Goal: Task Accomplishment & Management: Complete application form

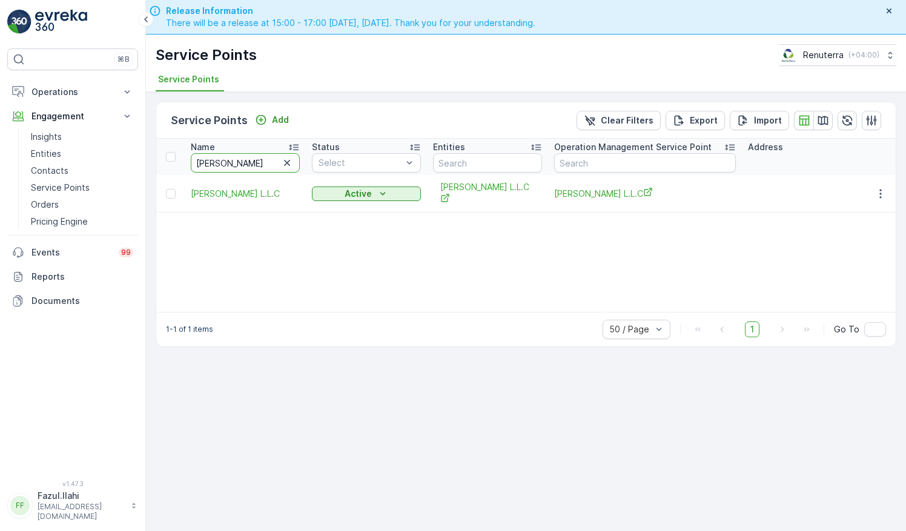
click at [232, 153] on input "[PERSON_NAME]" at bounding box center [245, 162] width 109 height 19
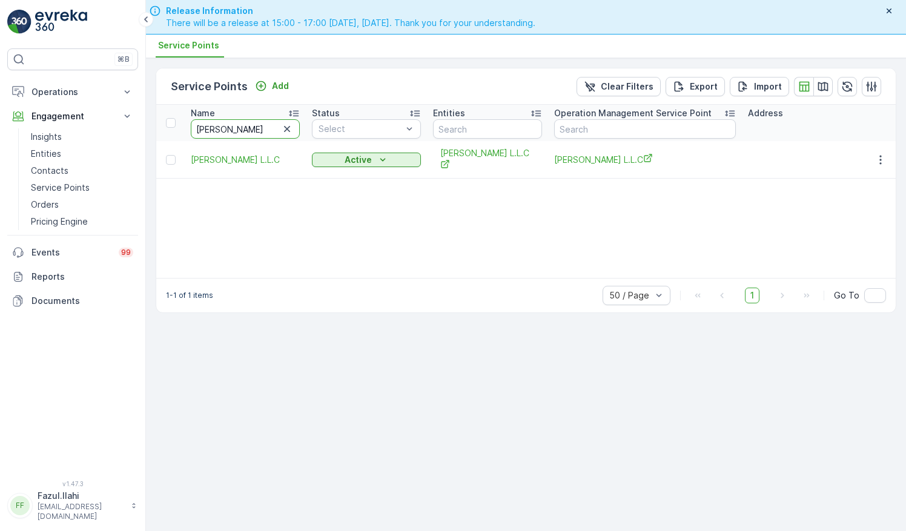
click at [232, 119] on input "camelia" at bounding box center [245, 128] width 109 height 19
type input "canadian"
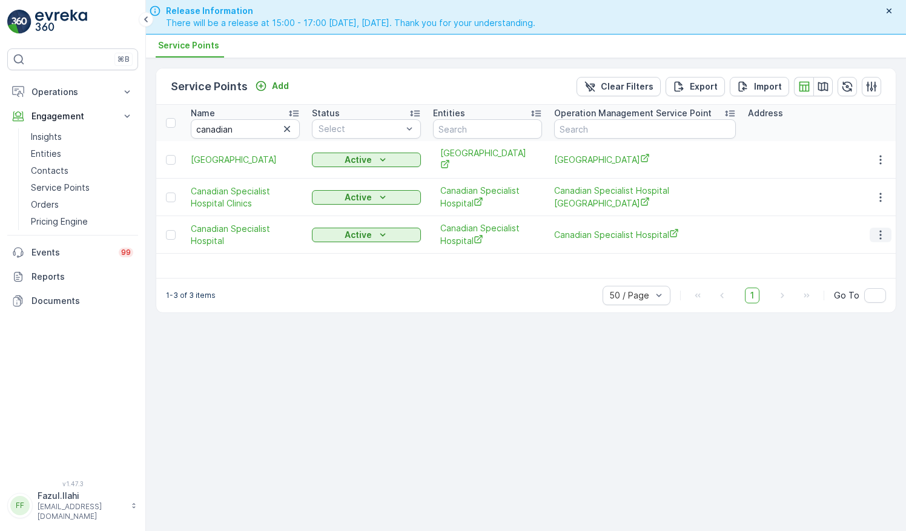
click at [880, 230] on icon "button" at bounding box center [880, 234] width 2 height 9
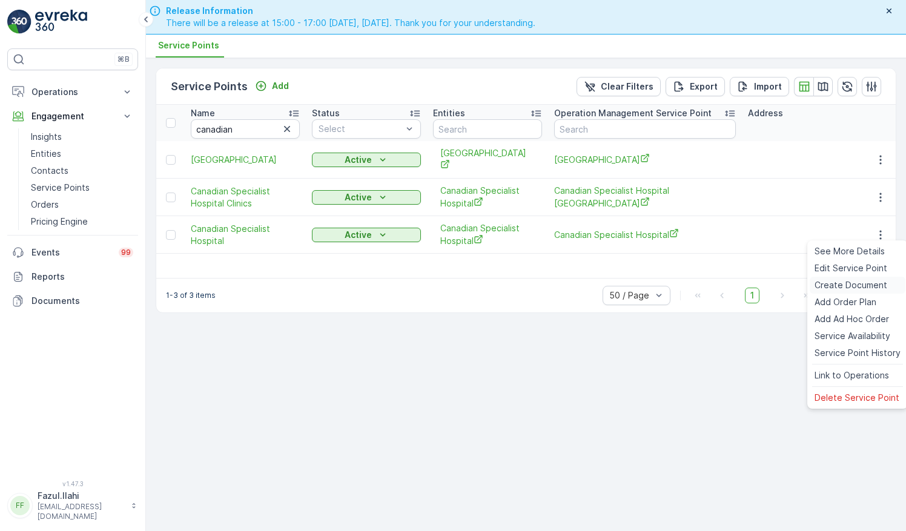
click at [846, 277] on div "Create Document" at bounding box center [857, 285] width 96 height 17
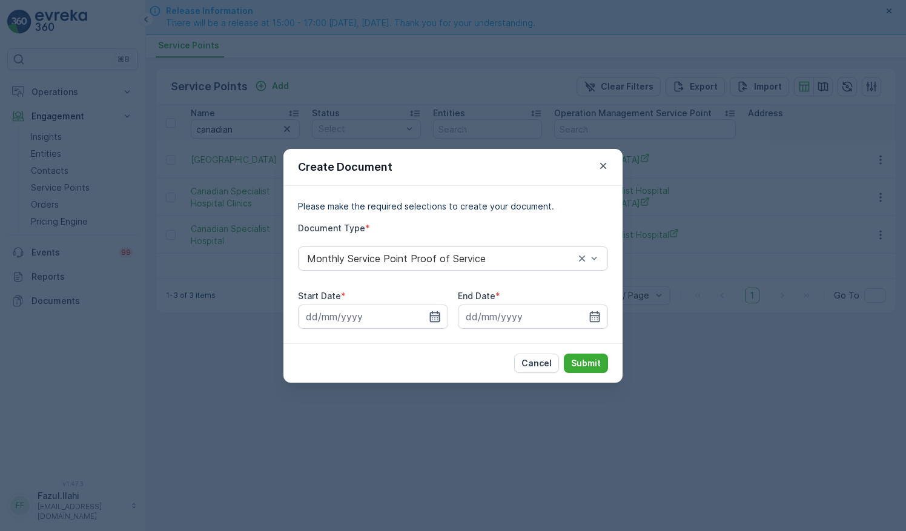
click at [432, 311] on icon "button" at bounding box center [435, 316] width 10 height 11
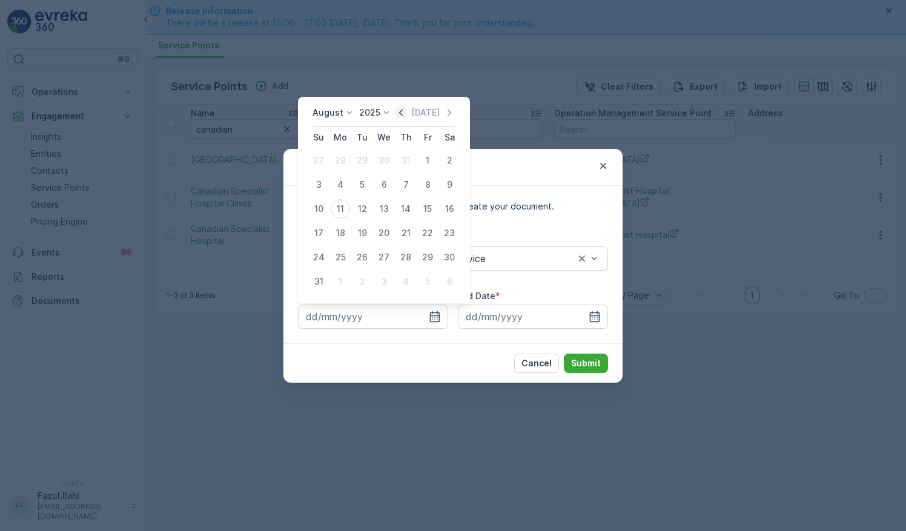
click at [400, 114] on icon "button" at bounding box center [401, 113] width 12 height 12
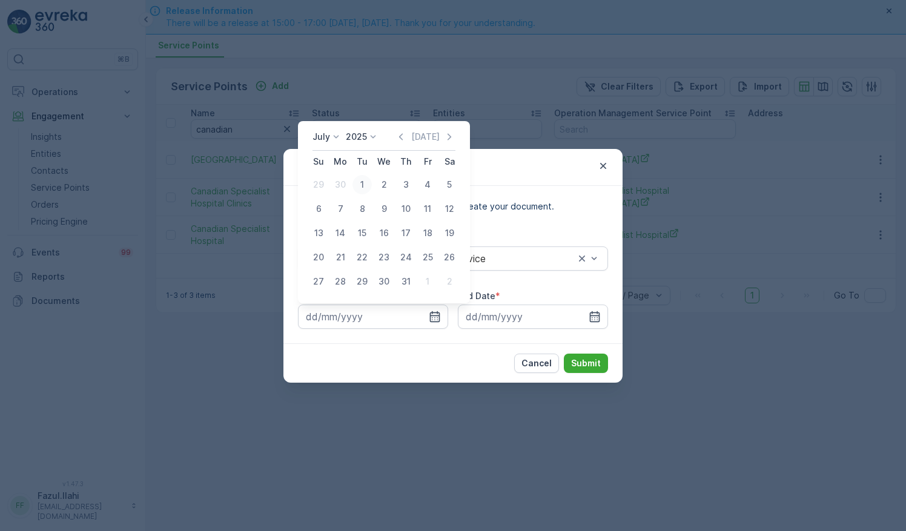
click at [359, 185] on div "1" at bounding box center [361, 184] width 19 height 19
type input "01.07.2025"
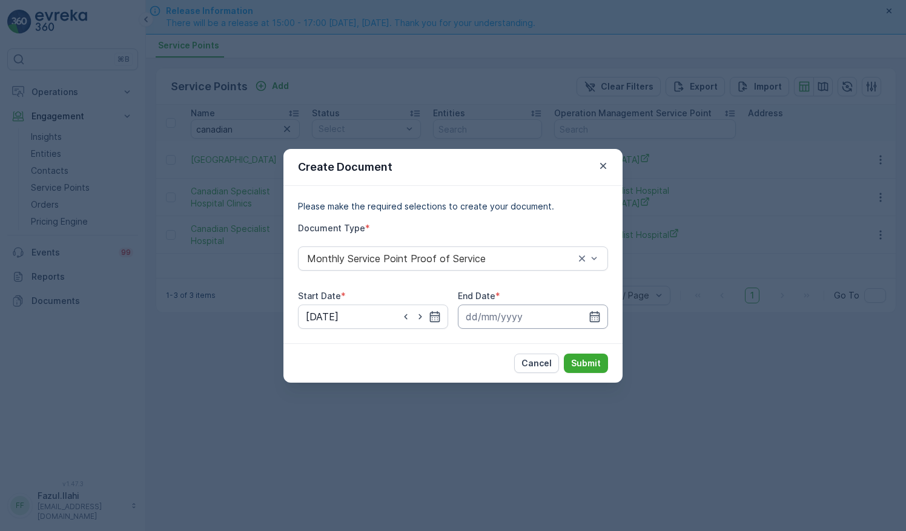
click at [594, 308] on input at bounding box center [533, 317] width 150 height 24
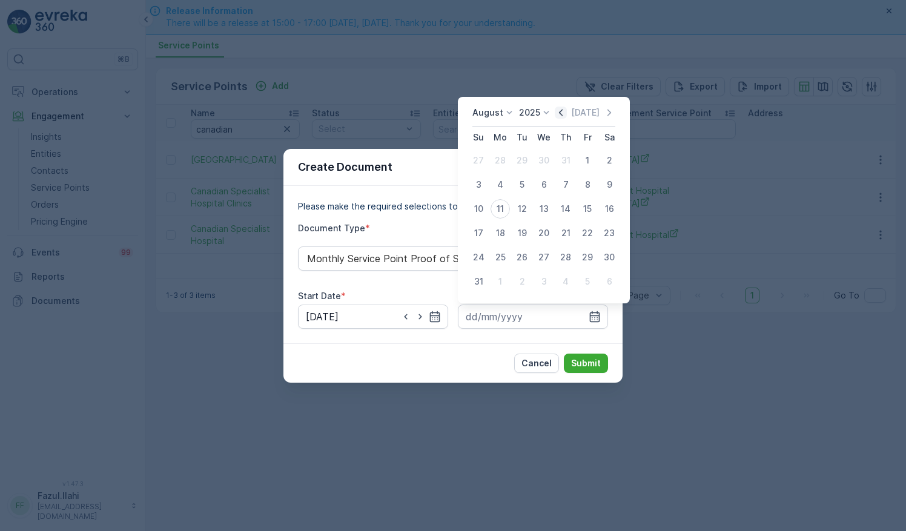
click at [559, 111] on icon "button" at bounding box center [561, 113] width 12 height 12
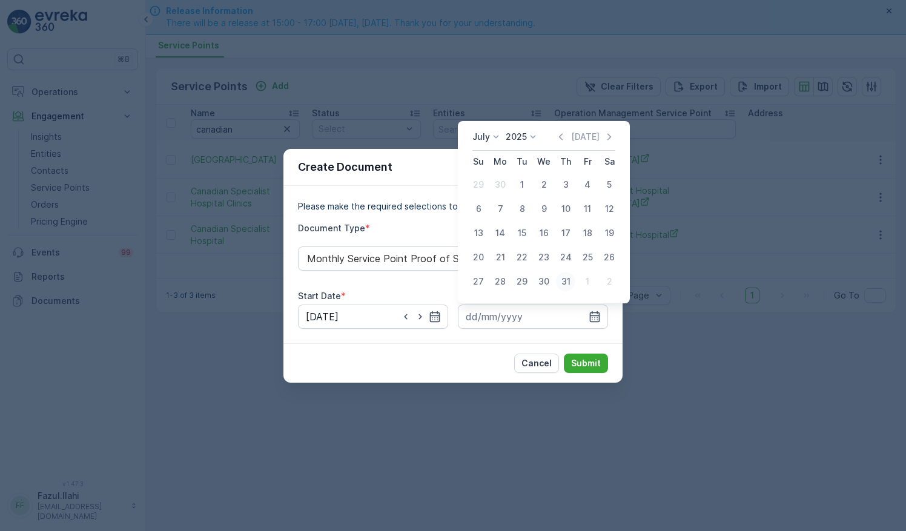
click at [564, 280] on div "31" at bounding box center [565, 281] width 19 height 19
type input "31.07.2025"
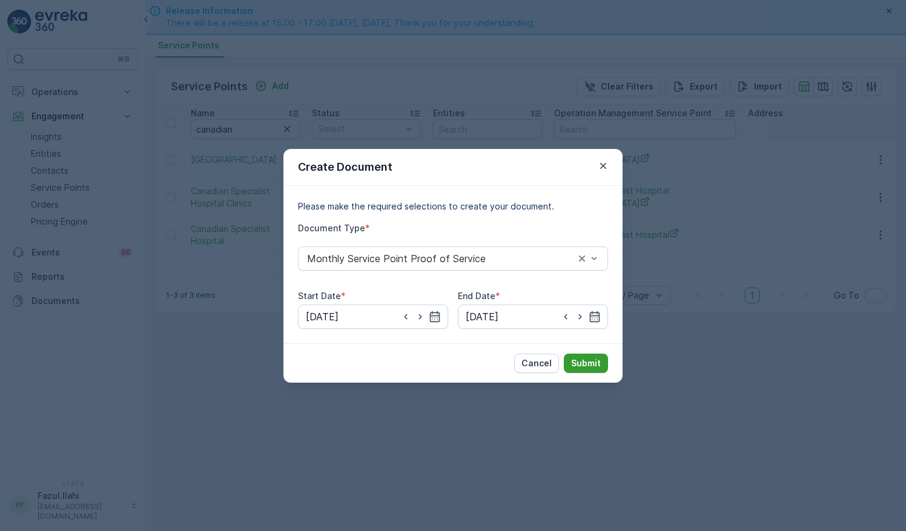
click at [590, 360] on p "Submit" at bounding box center [586, 363] width 30 height 12
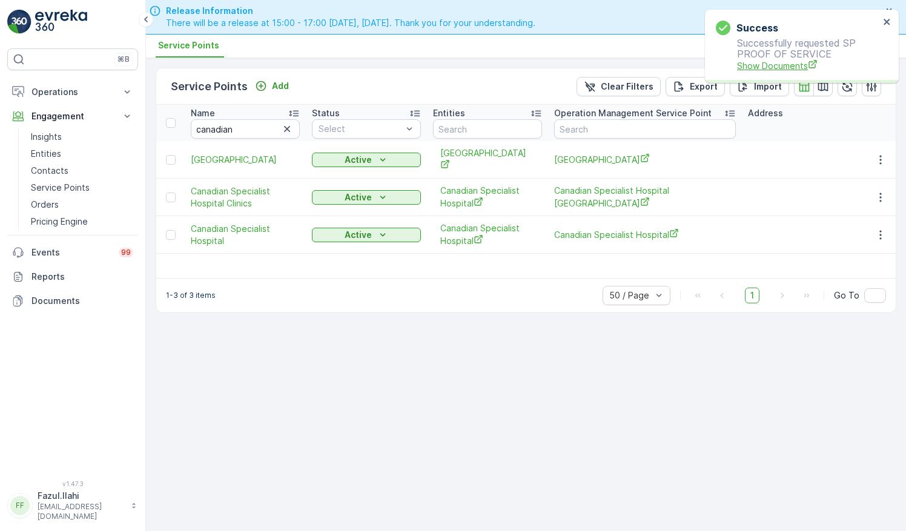
click at [778, 67] on span "Show Documents" at bounding box center [808, 65] width 142 height 13
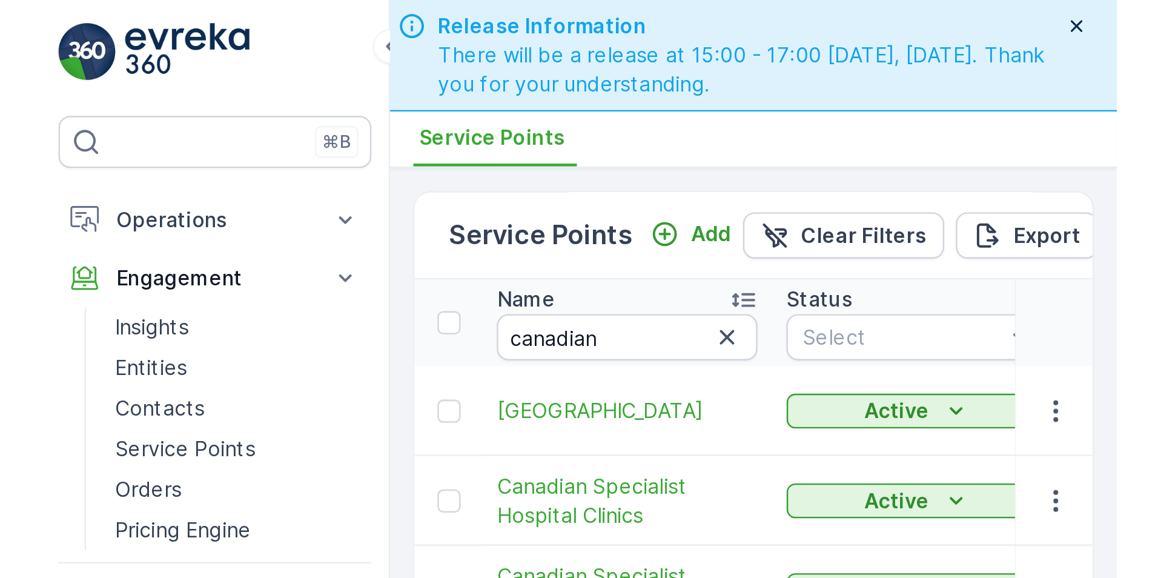
scroll to position [35, 0]
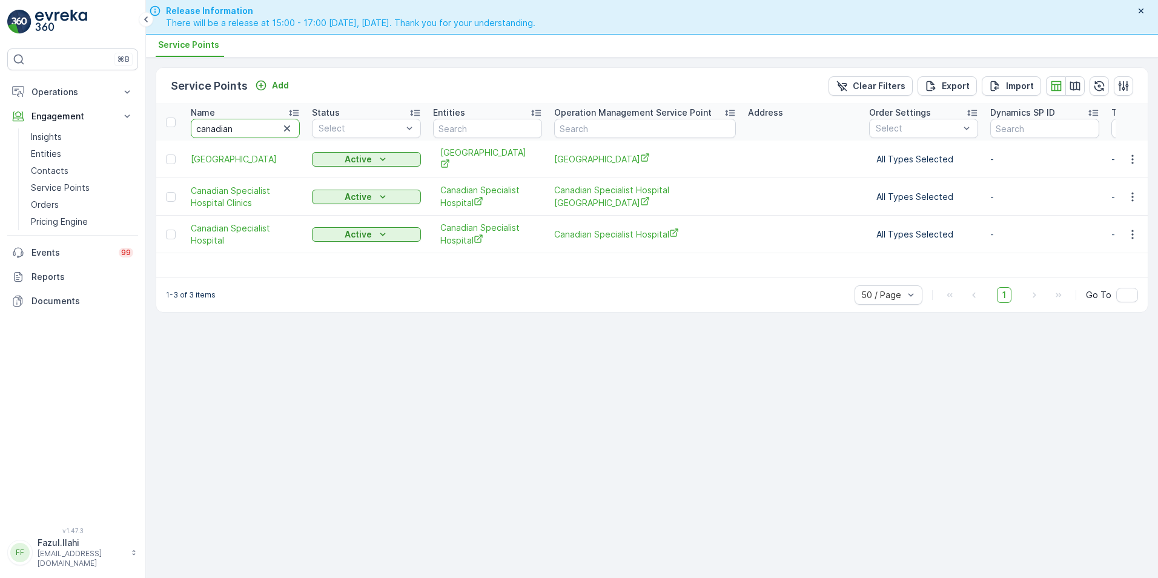
click at [247, 130] on input "canadian" at bounding box center [245, 128] width 109 height 19
click at [247, 128] on input "canadian" at bounding box center [245, 128] width 109 height 19
type input "B"
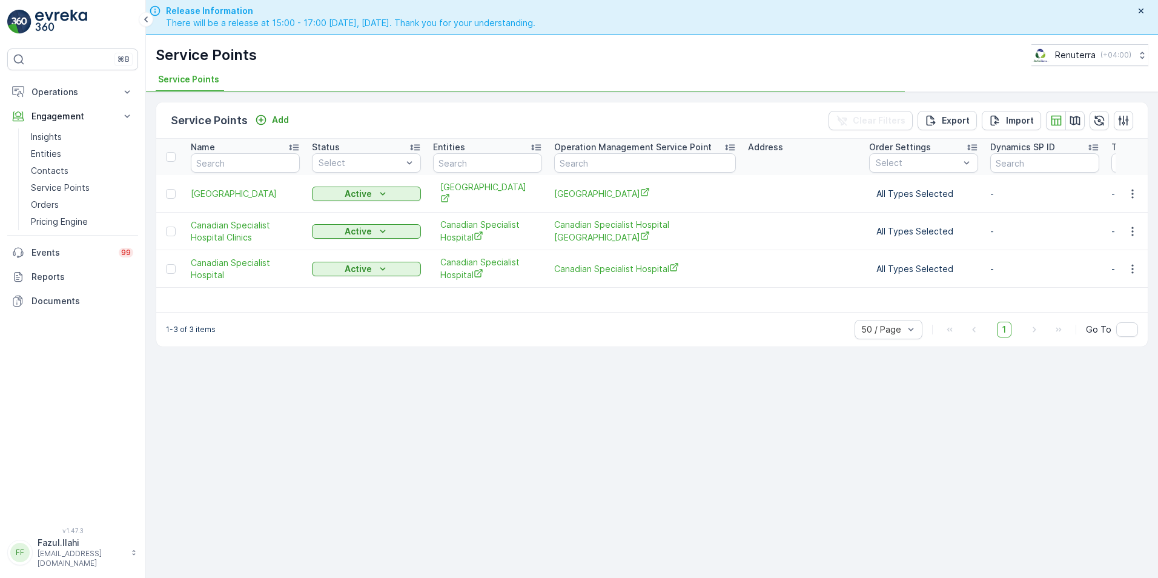
click at [254, 163] on input "text" at bounding box center [245, 162] width 109 height 19
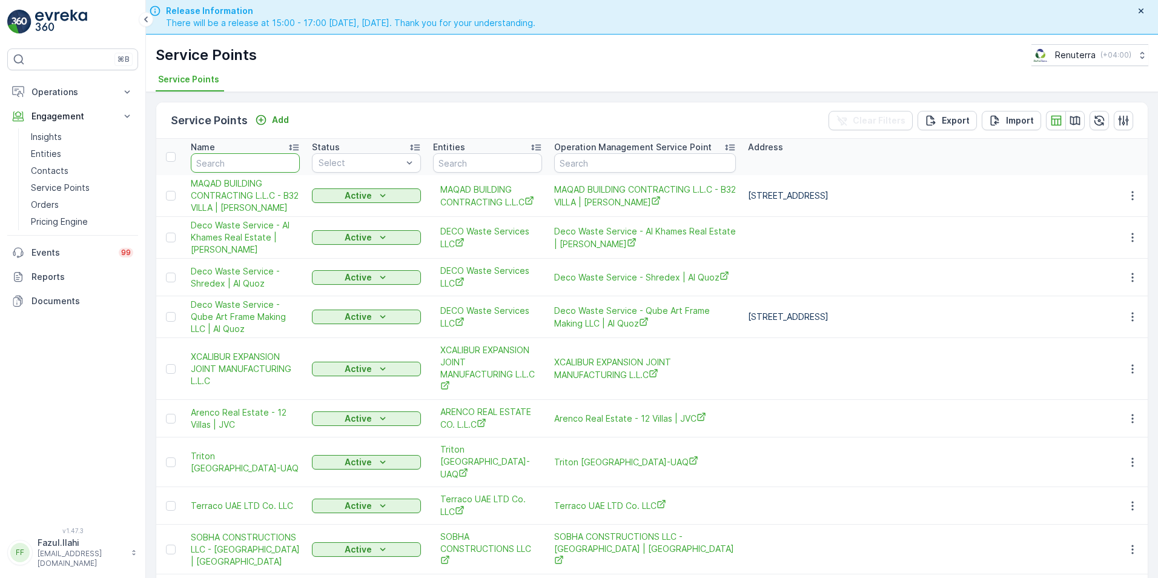
click at [254, 163] on input "text" at bounding box center [245, 162] width 109 height 19
type input "N A b"
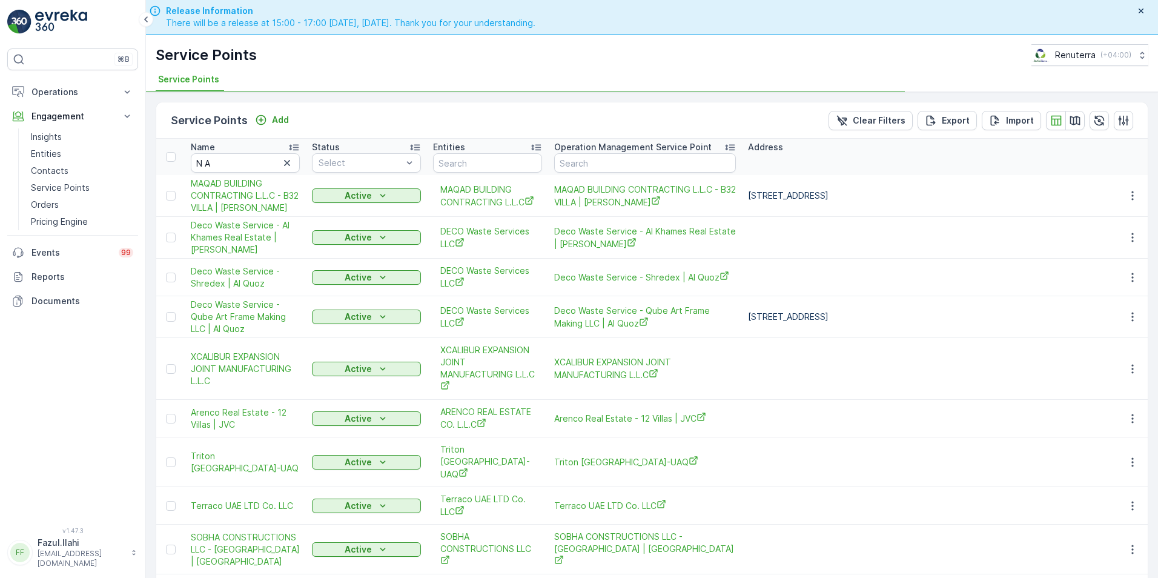
type input "N A b"
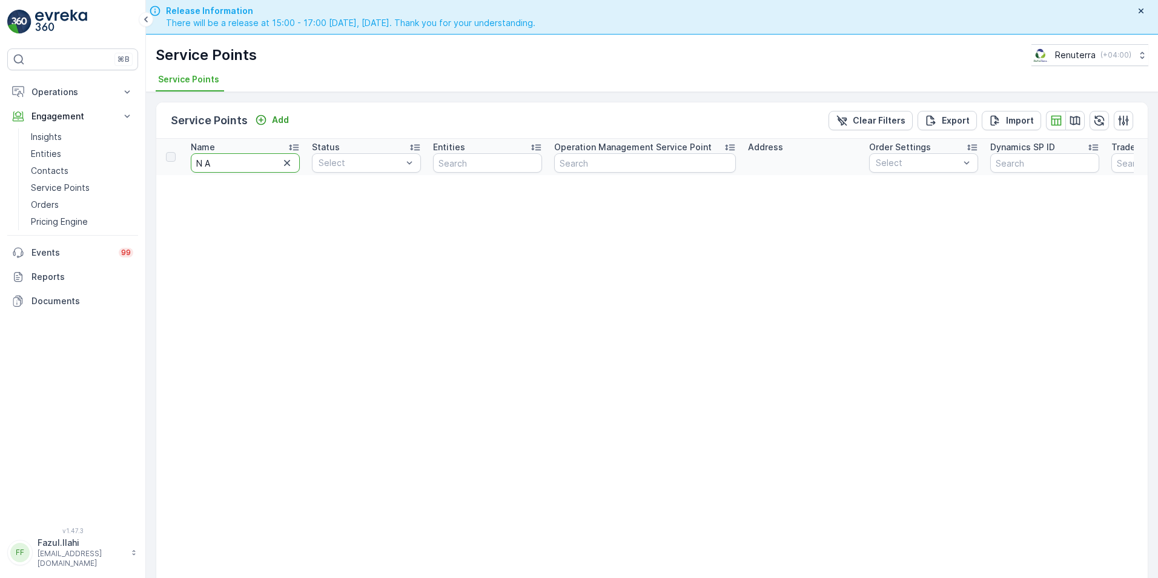
click at [254, 163] on input "N A" at bounding box center [245, 162] width 109 height 19
type input "N A B"
click at [254, 163] on input "N A B" at bounding box center [245, 162] width 109 height 19
type input "N A B C"
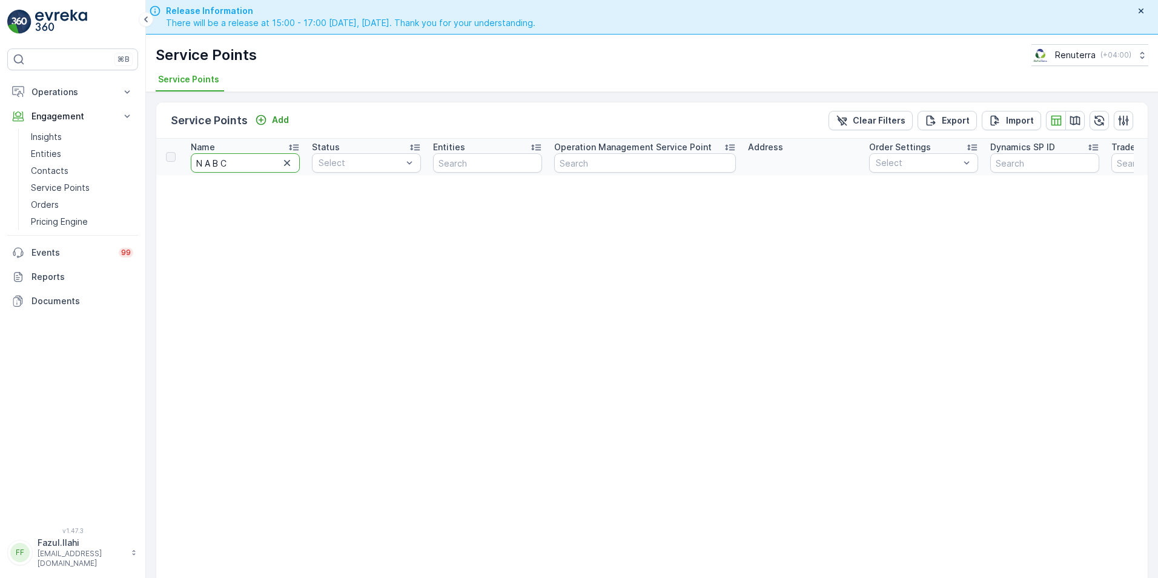
click at [252, 160] on input "N A B C" at bounding box center [245, 162] width 109 height 19
type input "N A B"
click at [252, 158] on input "N A B" at bounding box center [245, 162] width 109 height 19
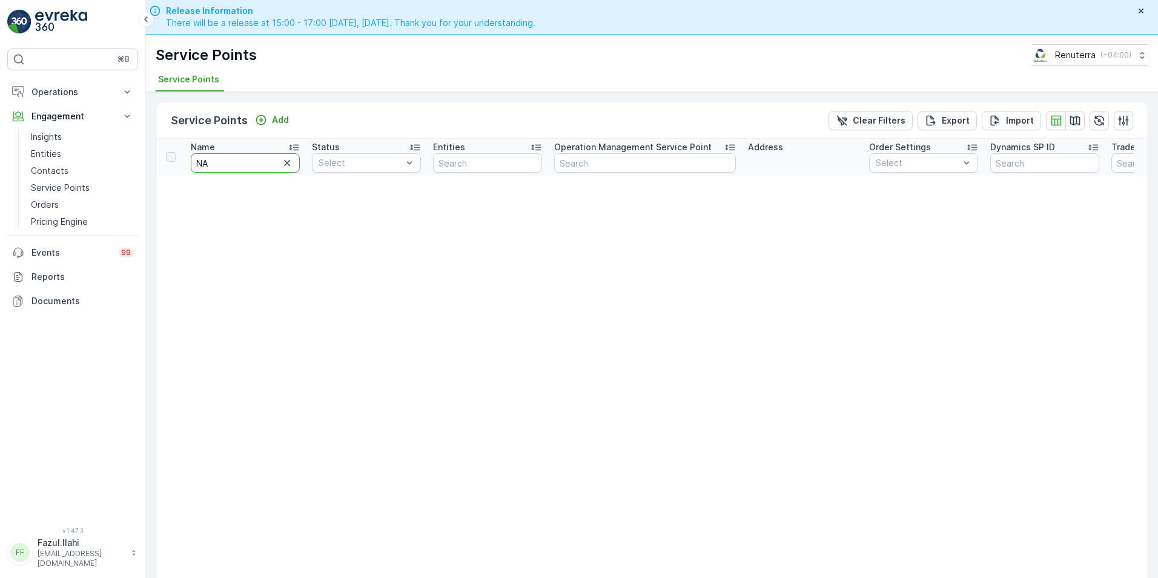
type input "NAB"
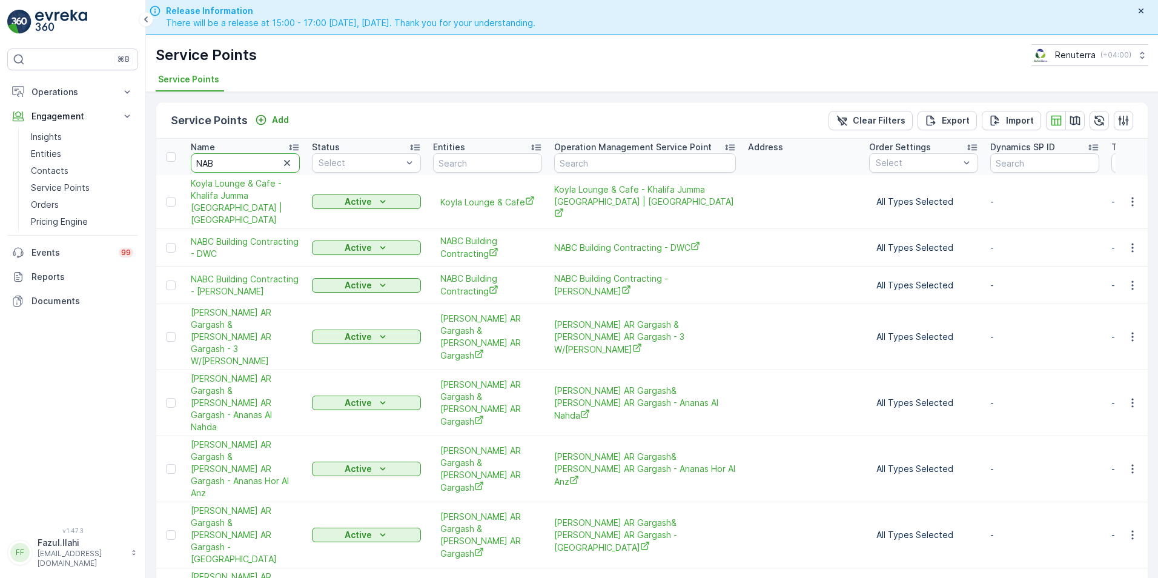
type input "NABC"
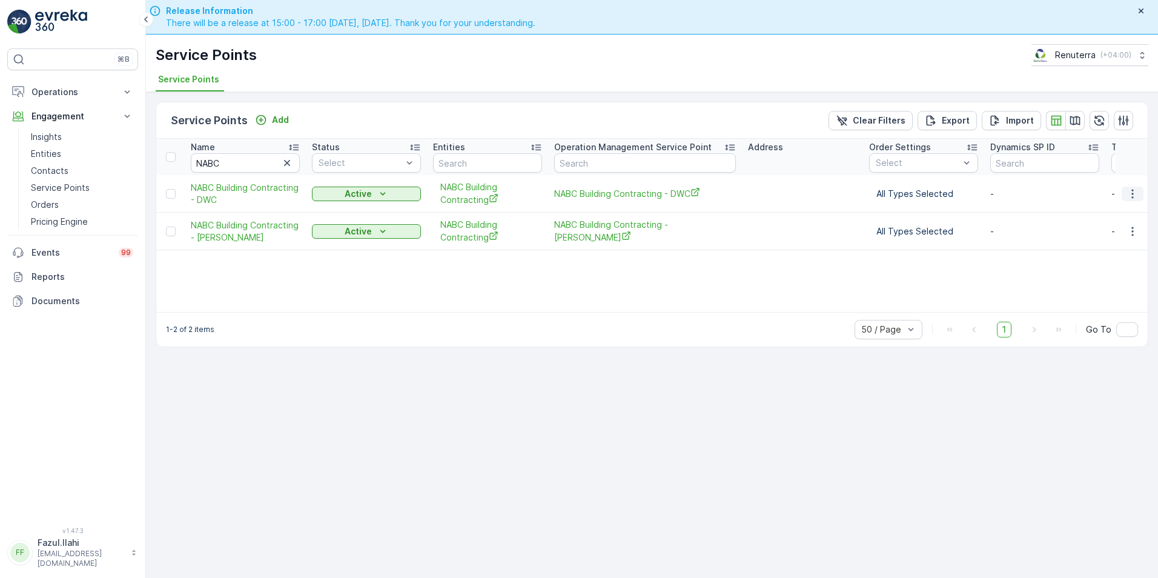
click at [905, 194] on icon "button" at bounding box center [1132, 194] width 12 height 12
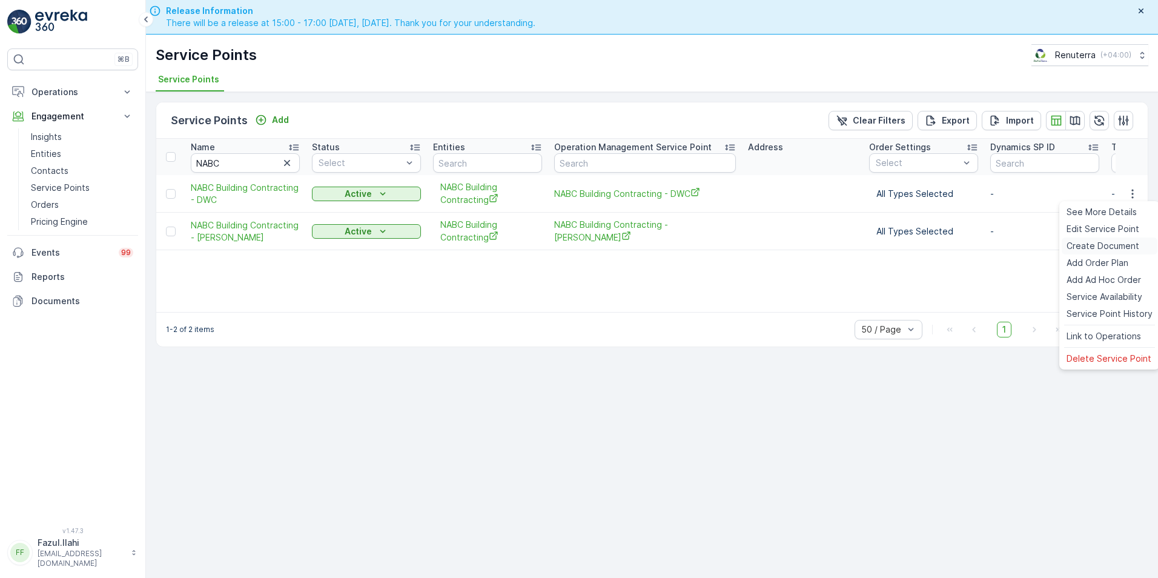
click at [905, 245] on span "Create Document" at bounding box center [1102, 246] width 73 height 12
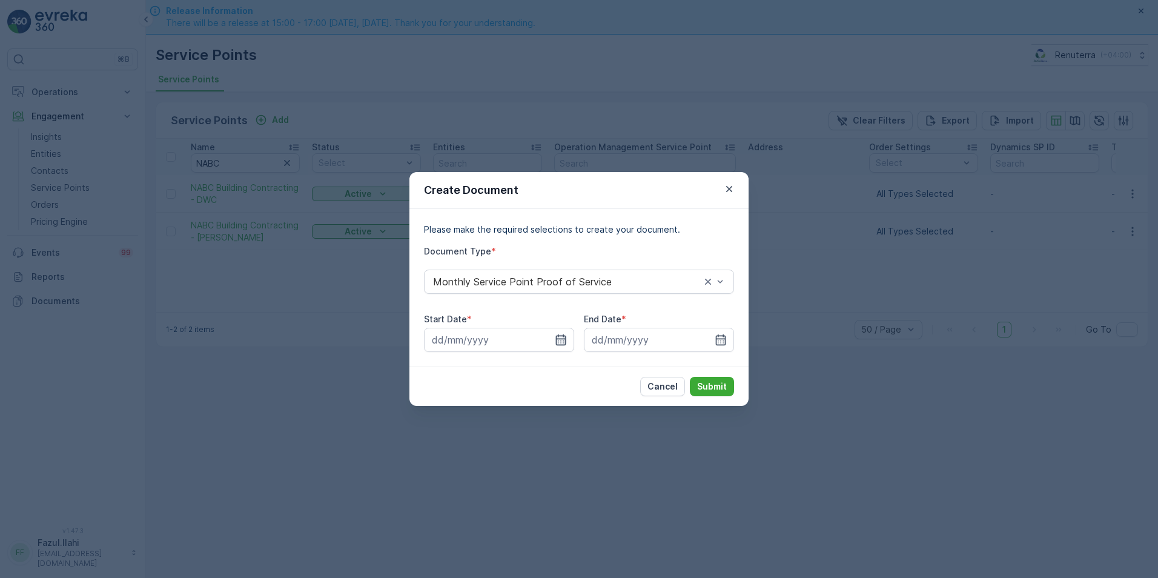
click at [563, 343] on icon "button" at bounding box center [561, 340] width 12 height 12
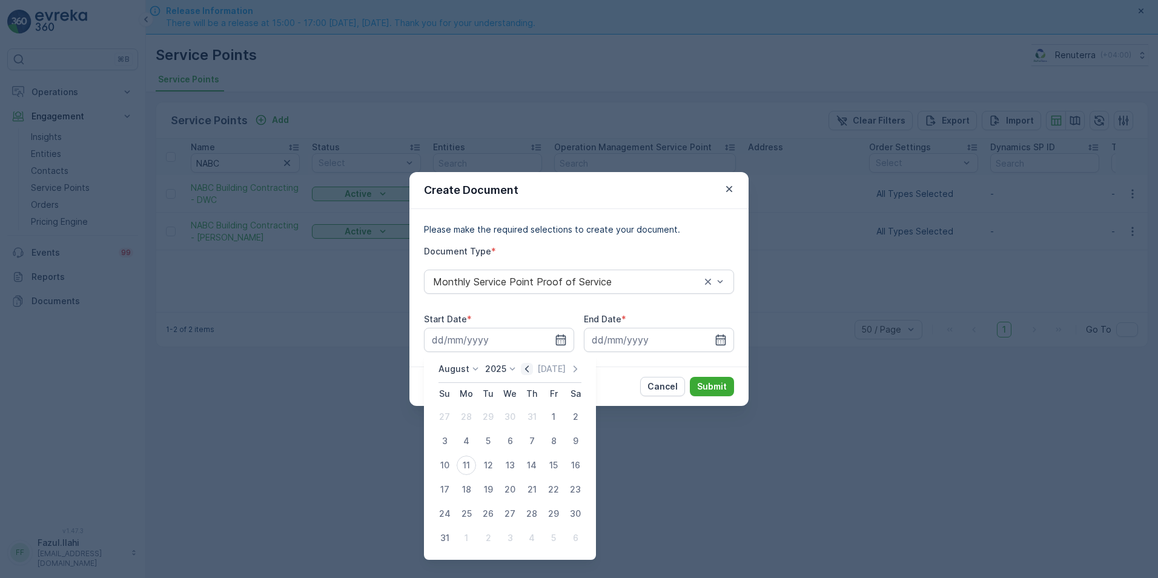
click at [529, 370] on icon "button" at bounding box center [527, 369] width 12 height 12
click at [484, 412] on div "1" at bounding box center [487, 416] width 19 height 19
type input "01.07.2025"
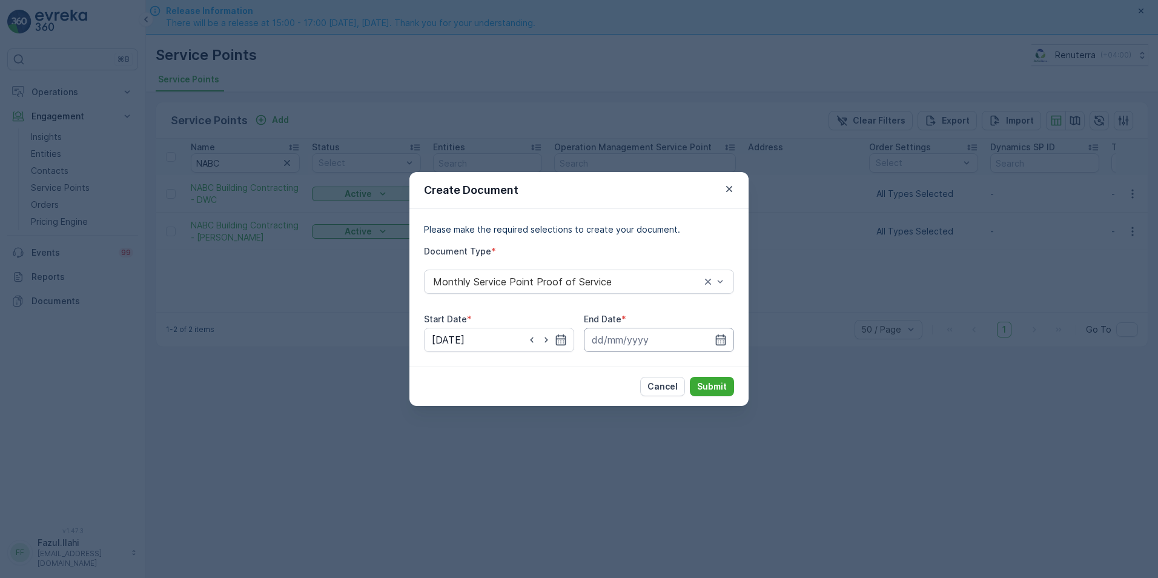
click at [711, 338] on input at bounding box center [659, 340] width 150 height 24
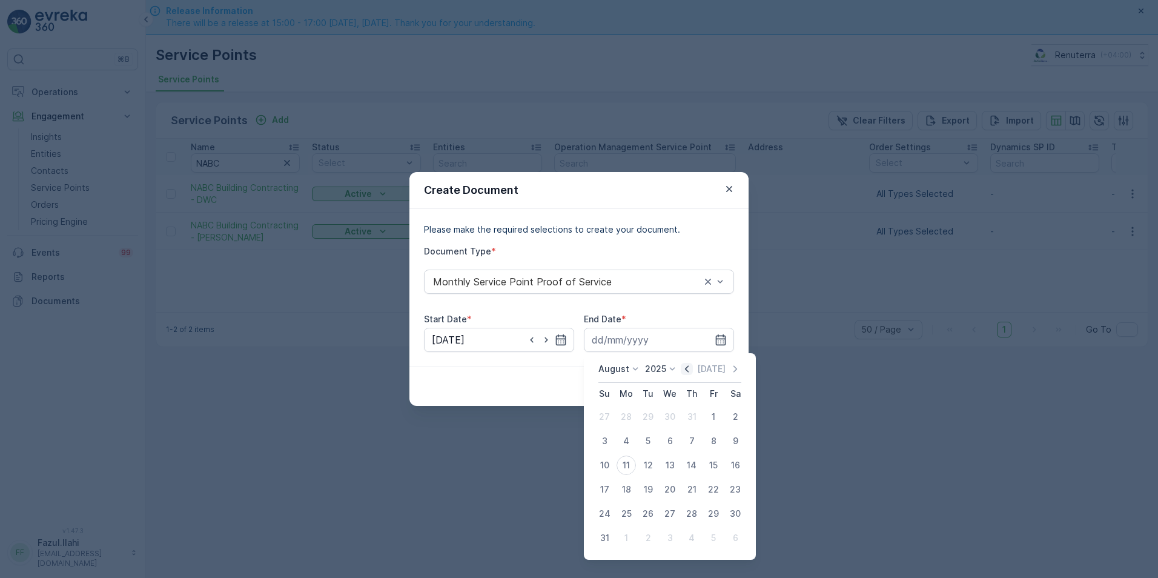
click at [688, 367] on icon "button" at bounding box center [687, 368] width 4 height 7
click at [691, 518] on div "31" at bounding box center [691, 513] width 19 height 19
type input "31.07.2025"
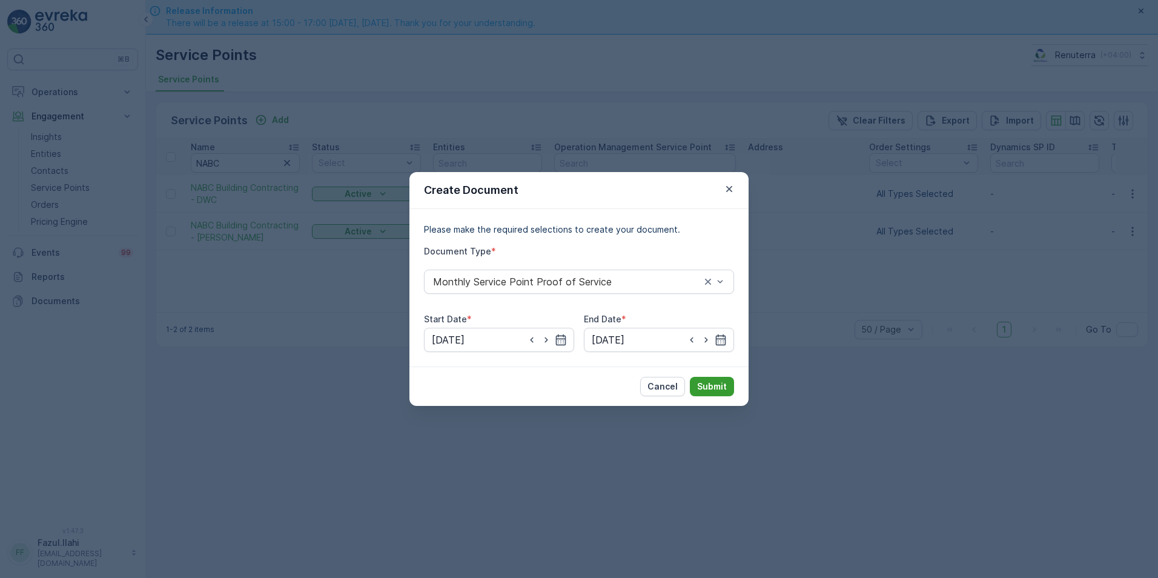
click at [717, 383] on p "Submit" at bounding box center [712, 386] width 30 height 12
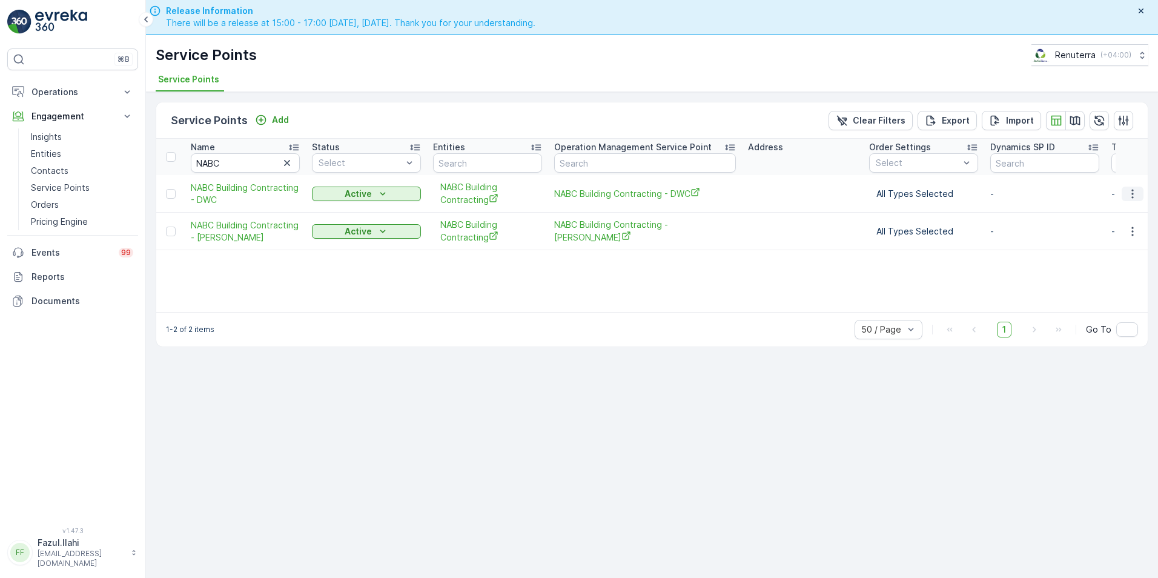
click at [905, 197] on icon "button" at bounding box center [1132, 194] width 12 height 12
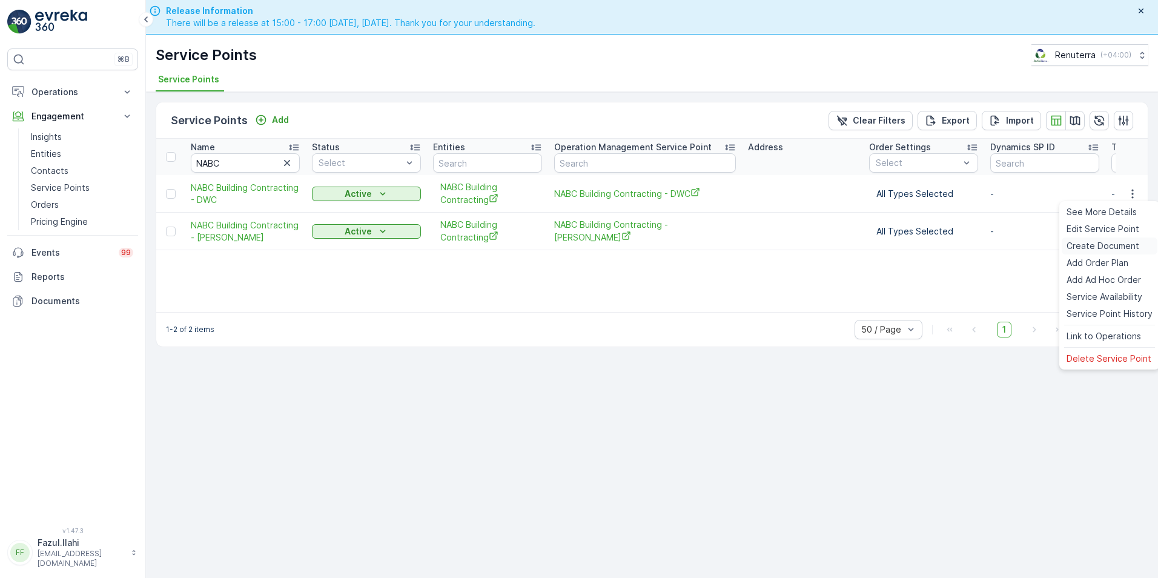
click at [905, 246] on span "Create Document" at bounding box center [1102, 246] width 73 height 12
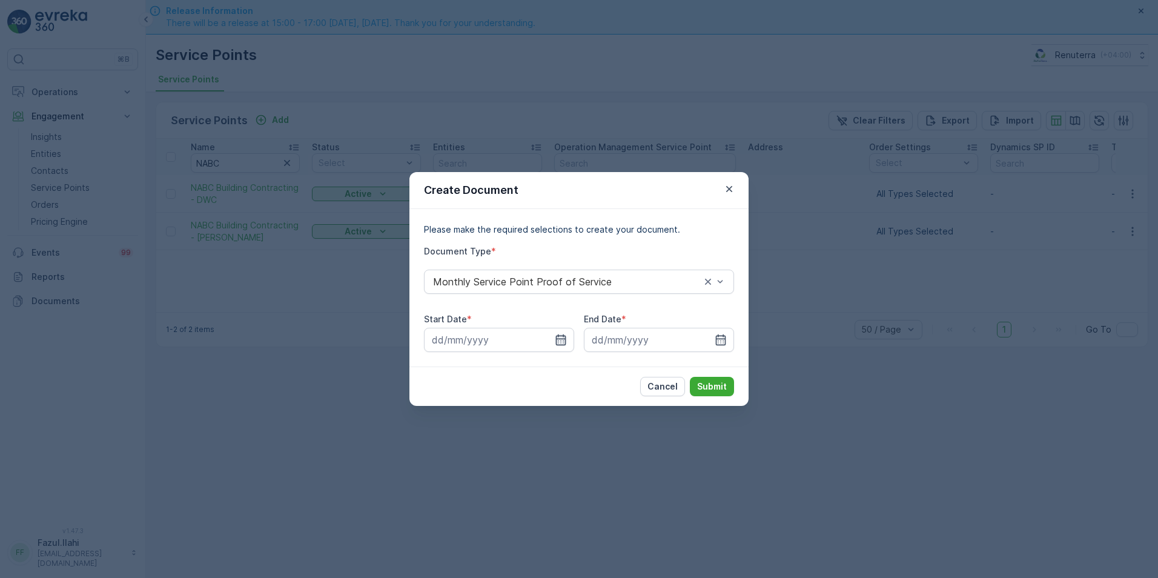
click at [566, 344] on icon "button" at bounding box center [561, 340] width 12 height 12
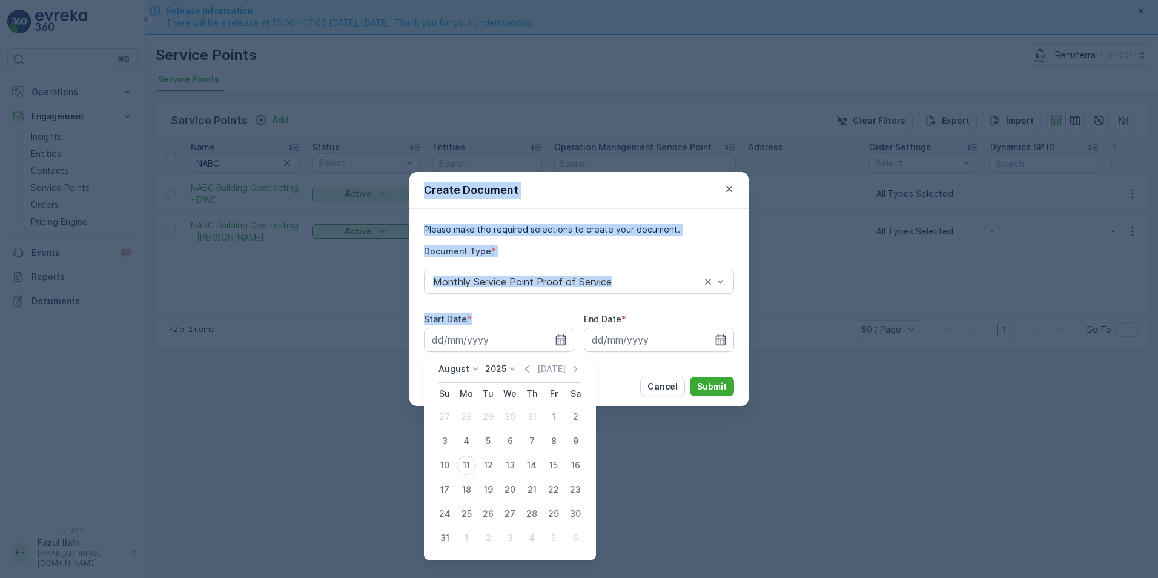
click at [259, 318] on div "Create Document Please make the required selections to create your document. Do…" at bounding box center [579, 289] width 1158 height 578
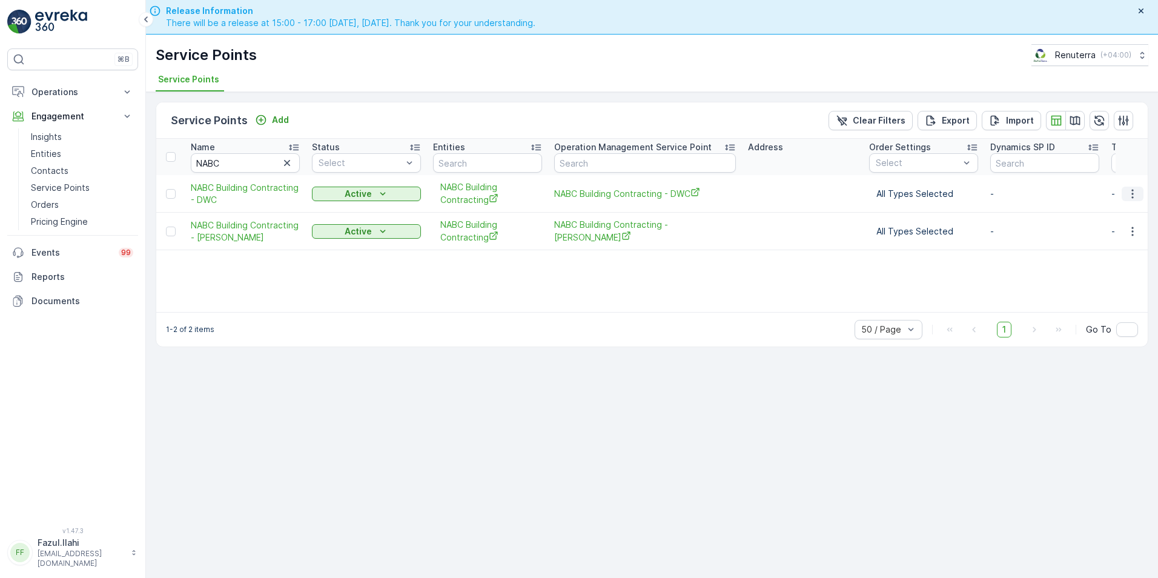
click at [905, 194] on icon "button" at bounding box center [1132, 194] width 12 height 12
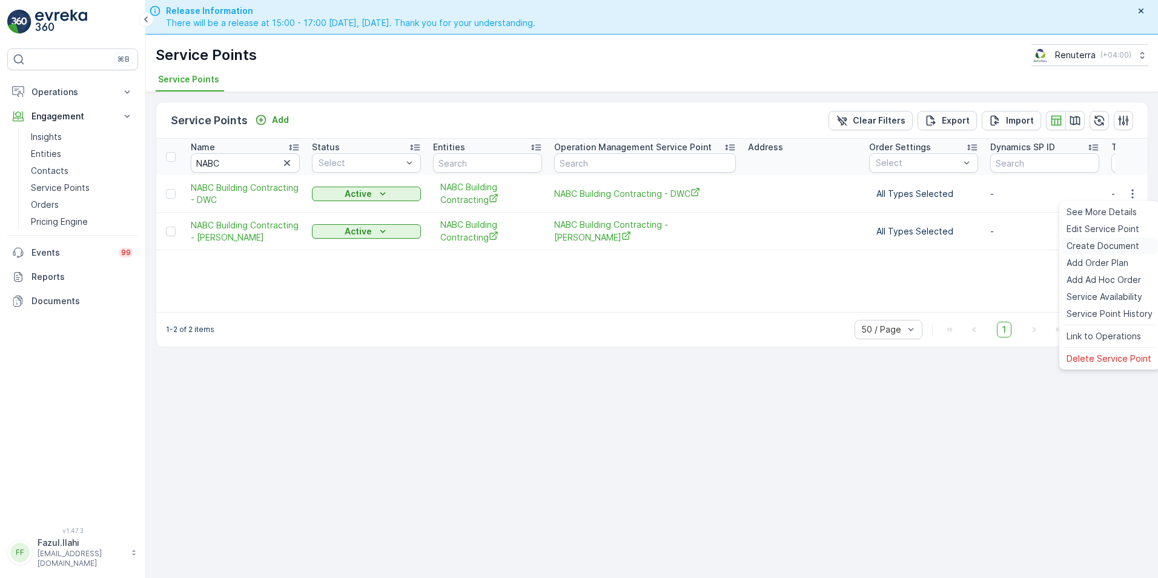
click at [905, 249] on span "Create Document" at bounding box center [1102, 246] width 73 height 12
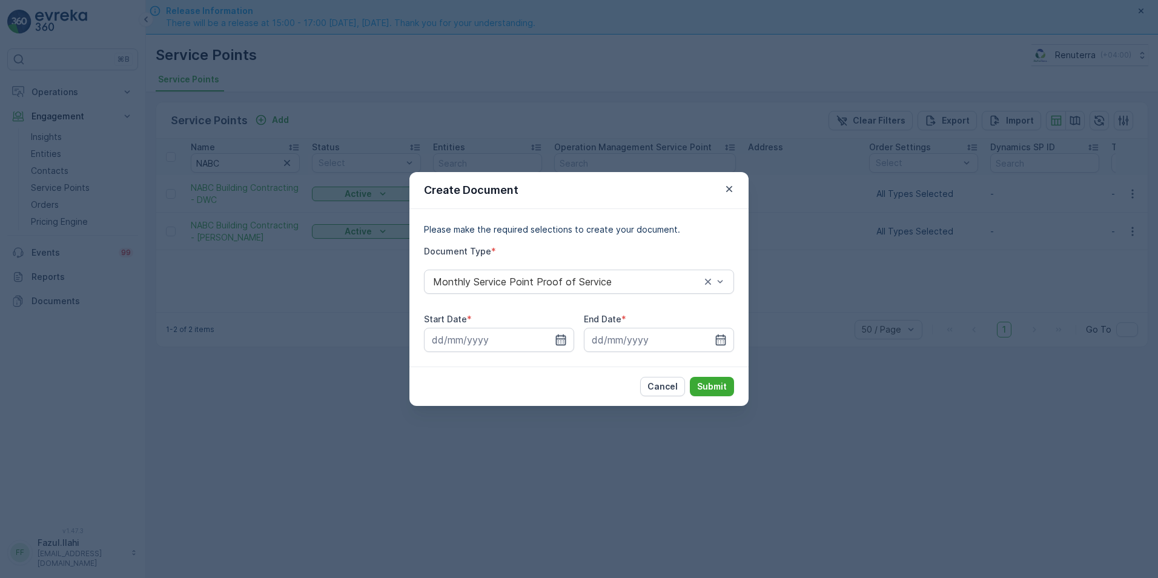
click at [561, 342] on icon "button" at bounding box center [561, 340] width 12 height 12
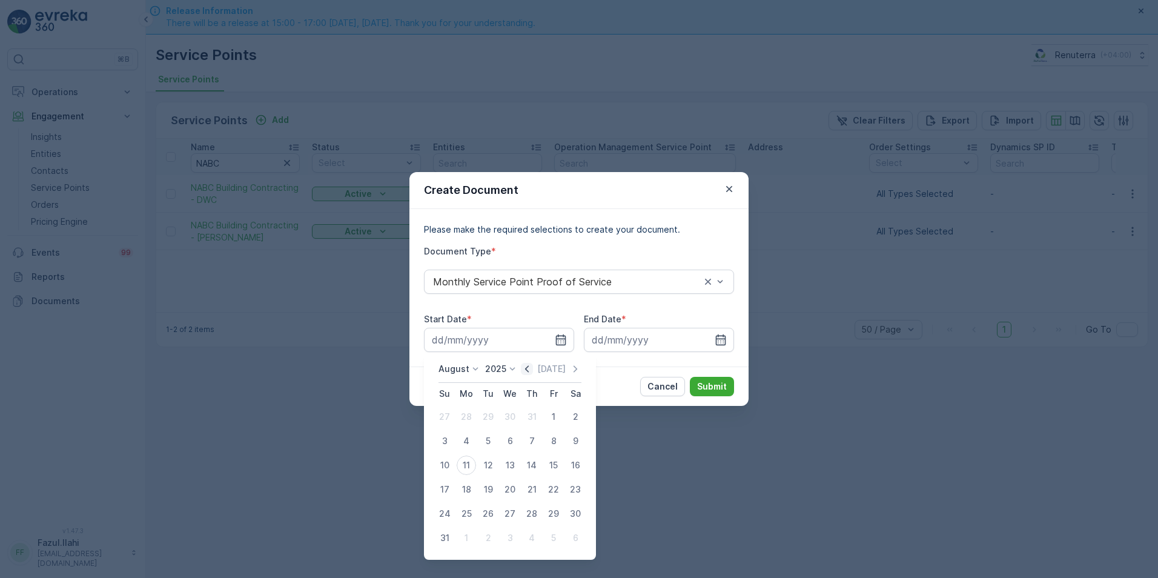
click at [533, 371] on icon "button" at bounding box center [527, 369] width 12 height 12
click at [485, 418] on div "1" at bounding box center [487, 416] width 19 height 19
type input "01.07.2025"
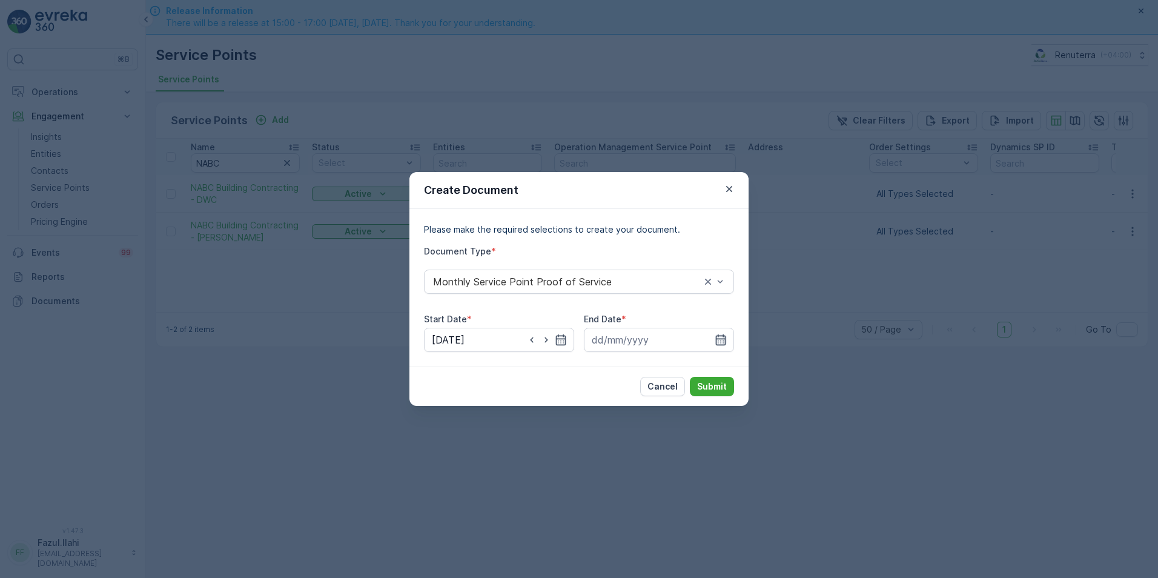
click at [723, 343] on icon "button" at bounding box center [721, 339] width 10 height 11
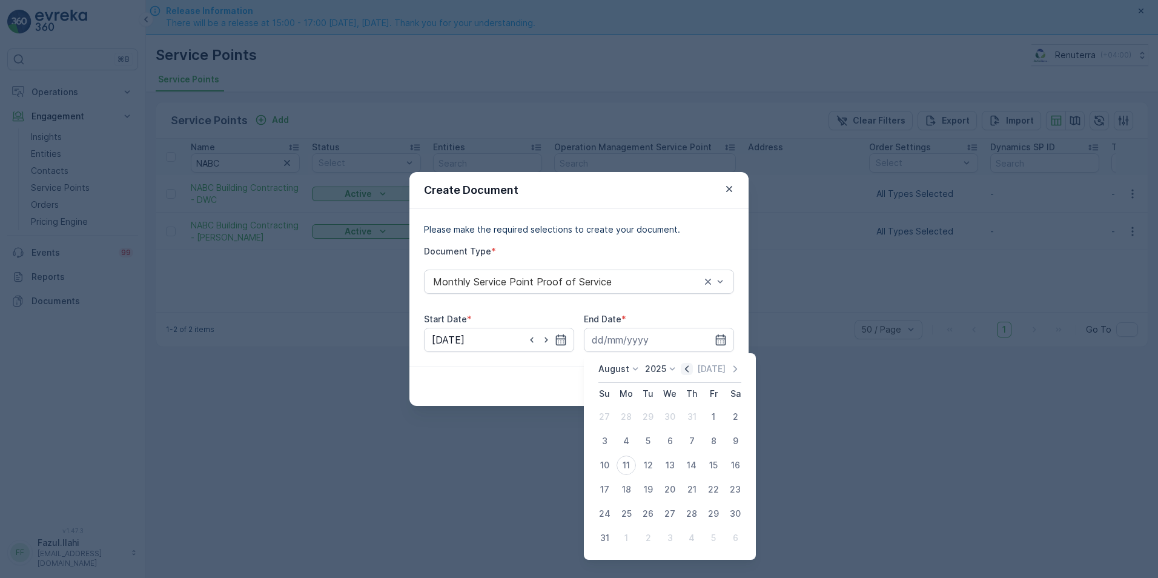
click at [693, 366] on icon "button" at bounding box center [686, 369] width 12 height 12
click at [690, 514] on div "31" at bounding box center [691, 513] width 19 height 19
type input "31.07.2025"
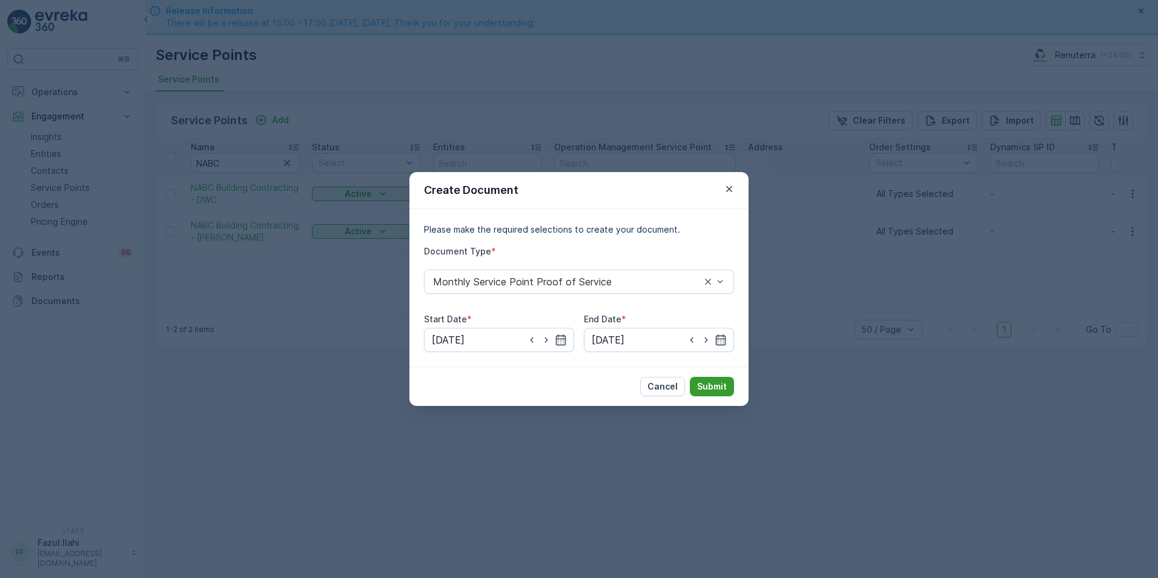
click at [713, 387] on p "Submit" at bounding box center [712, 386] width 30 height 12
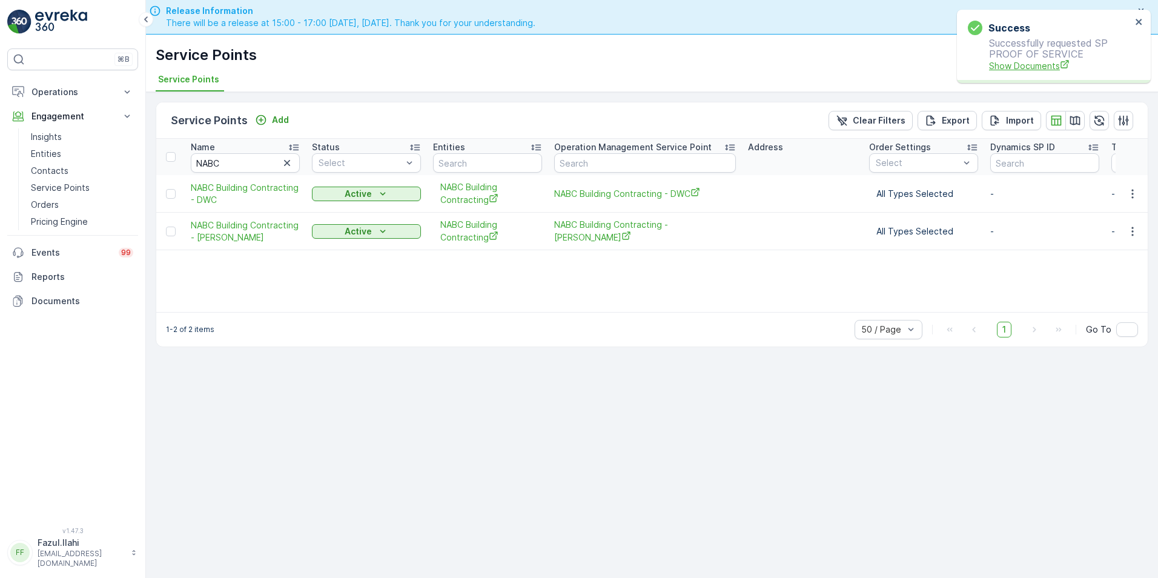
click at [905, 67] on span "Show Documents" at bounding box center [1060, 65] width 142 height 13
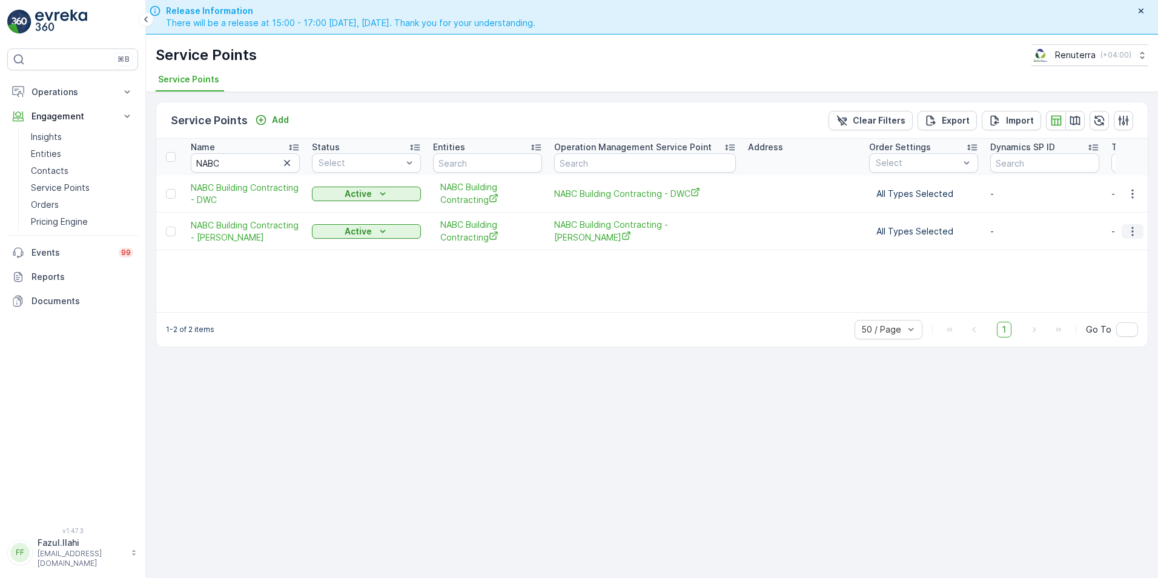
click at [905, 236] on icon "button" at bounding box center [1132, 231] width 12 height 12
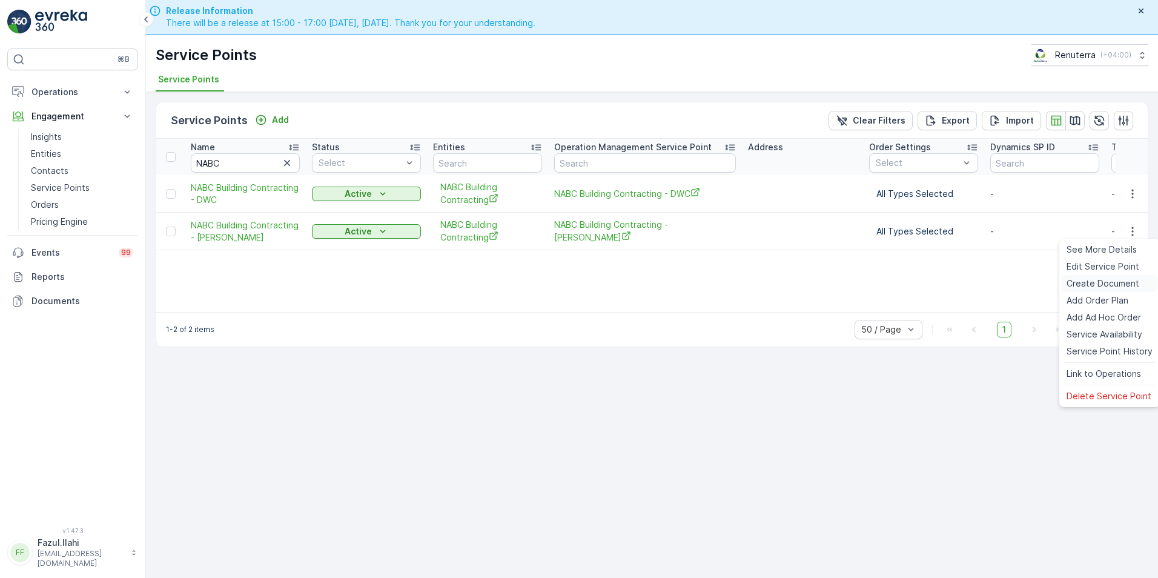
click at [905, 283] on span "Create Document" at bounding box center [1102, 283] width 73 height 12
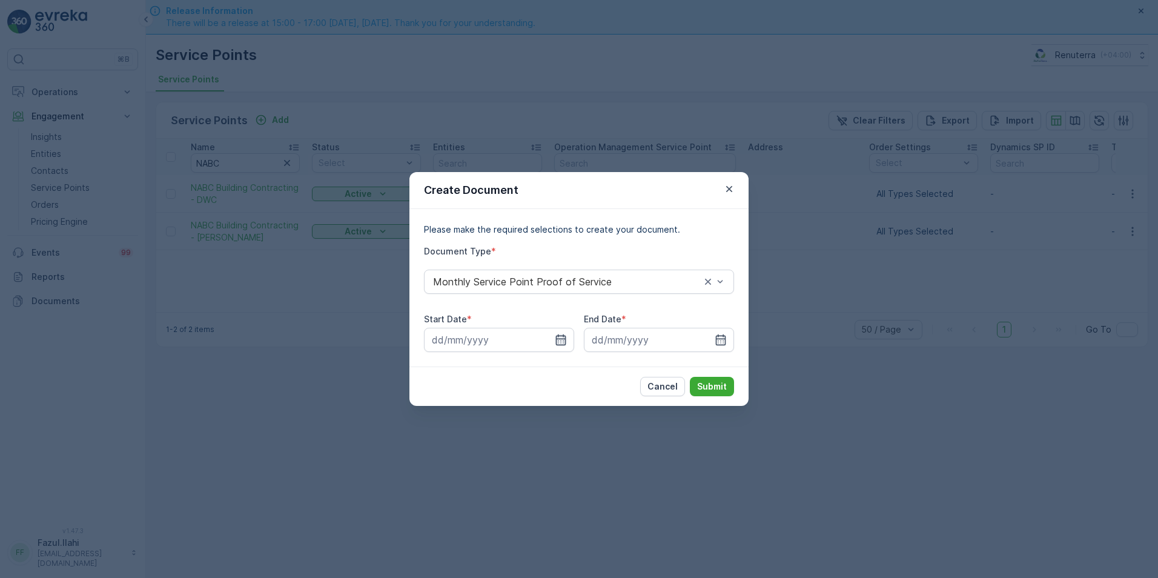
click at [556, 341] on icon "button" at bounding box center [561, 339] width 10 height 11
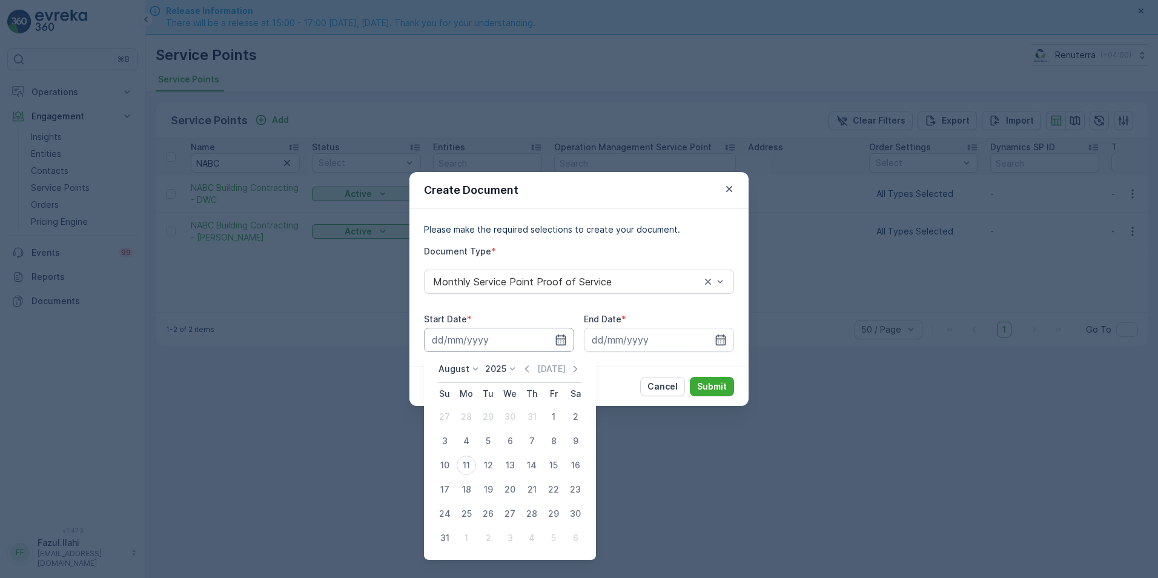
drag, startPoint x: 529, startPoint y: 365, endPoint x: 534, endPoint y: 350, distance: 16.1
click at [524, 348] on body "⌘B Operations Insights Planning Routes & Tasks Cockpit Settings Engagement Insi…" at bounding box center [579, 289] width 1158 height 578
click at [528, 371] on icon "button" at bounding box center [527, 369] width 12 height 12
click at [489, 415] on div "1" at bounding box center [487, 416] width 19 height 19
type input "01.07.2025"
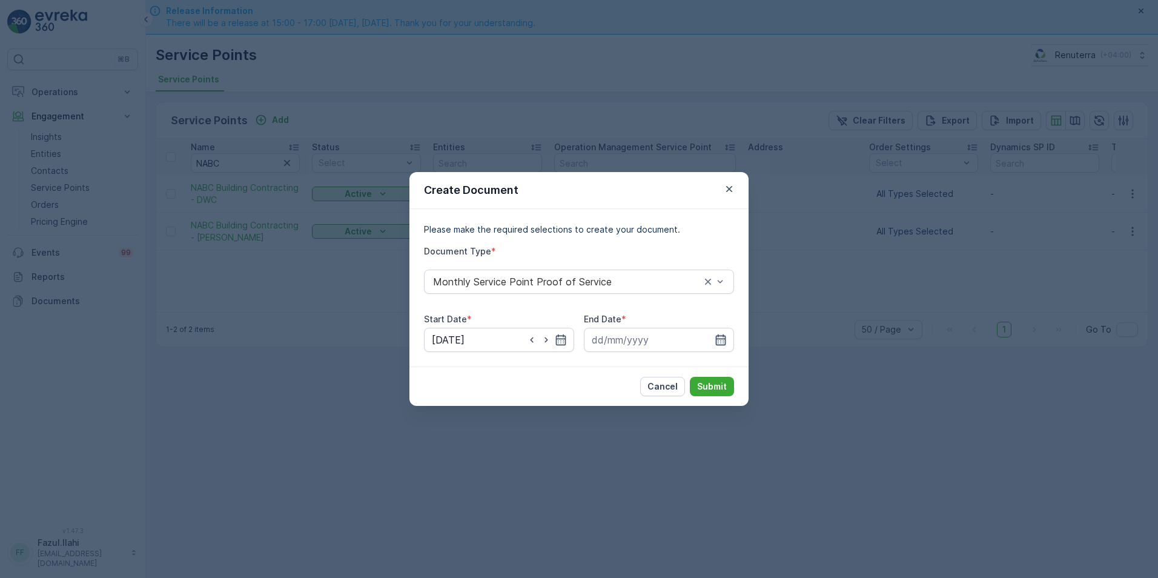
click at [716, 339] on icon "button" at bounding box center [721, 339] width 10 height 11
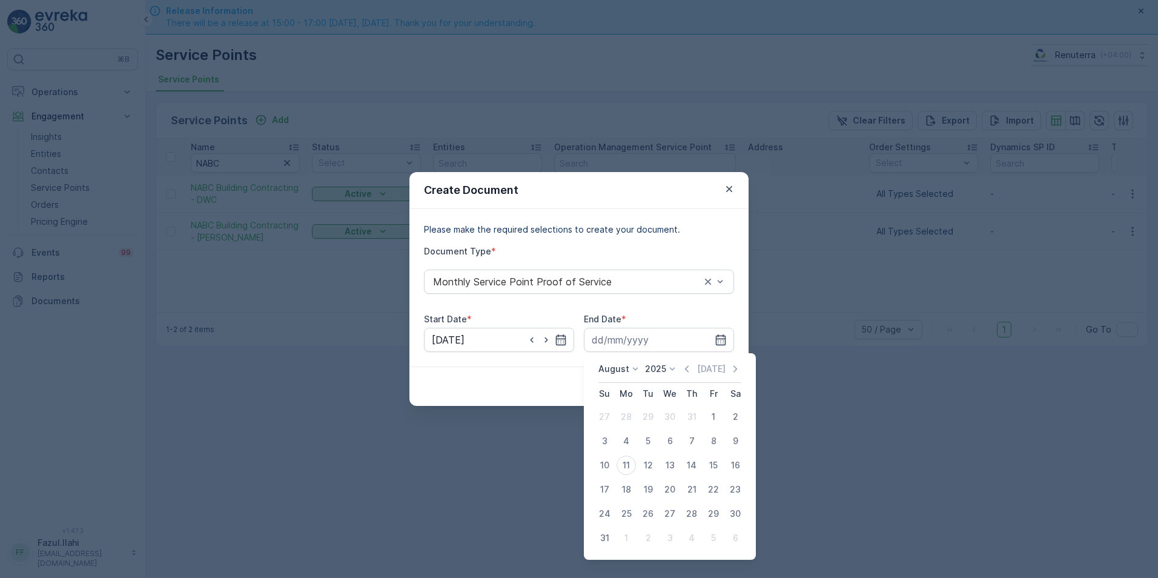
click at [689, 361] on div "August 2025 Today Su Mo Tu We Th Fr Sa 27 28 29 30 31 1 2 3 4 5 6 7 8 9 10 11 1…" at bounding box center [670, 456] width 172 height 206
click at [690, 373] on icon "button" at bounding box center [686, 369] width 12 height 12
click at [691, 516] on div "31" at bounding box center [691, 513] width 19 height 19
type input "31.07.2025"
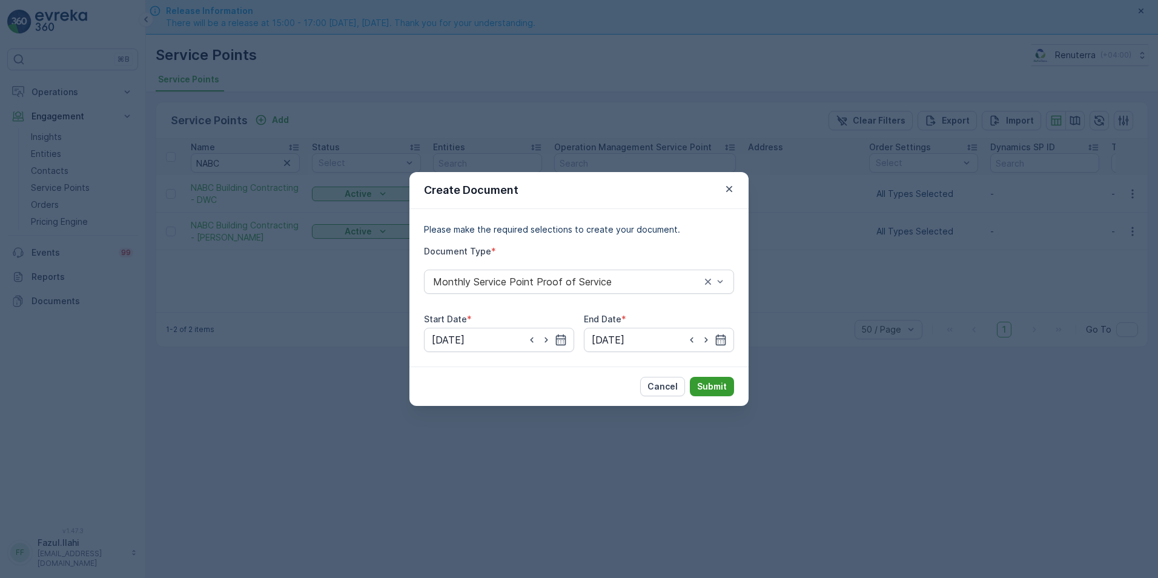
click at [717, 380] on button "Submit" at bounding box center [712, 386] width 44 height 19
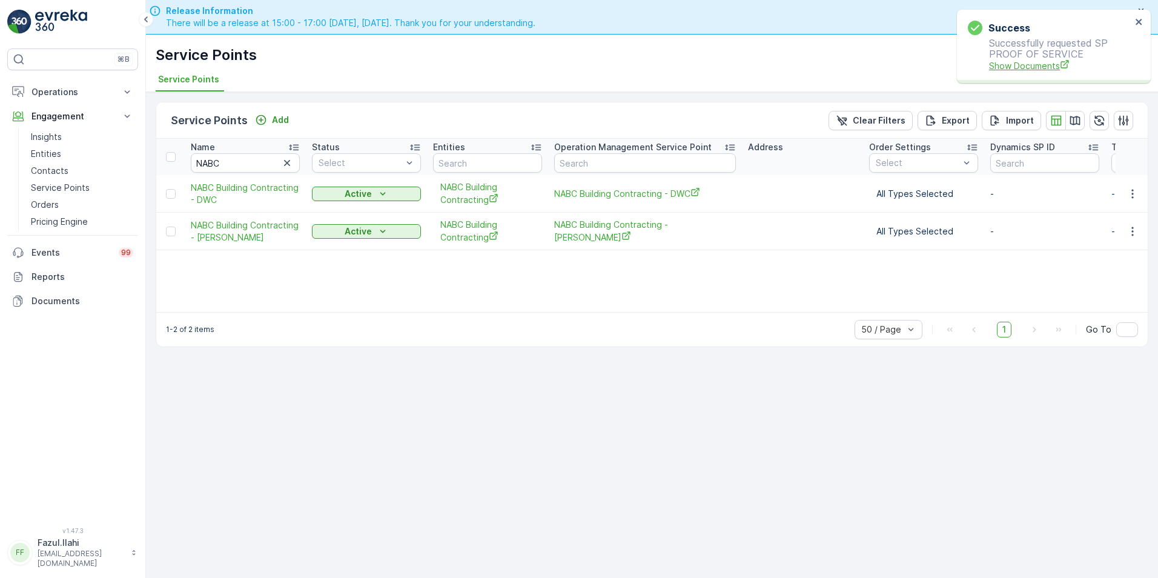
click at [905, 71] on span "Show Documents" at bounding box center [1060, 65] width 142 height 13
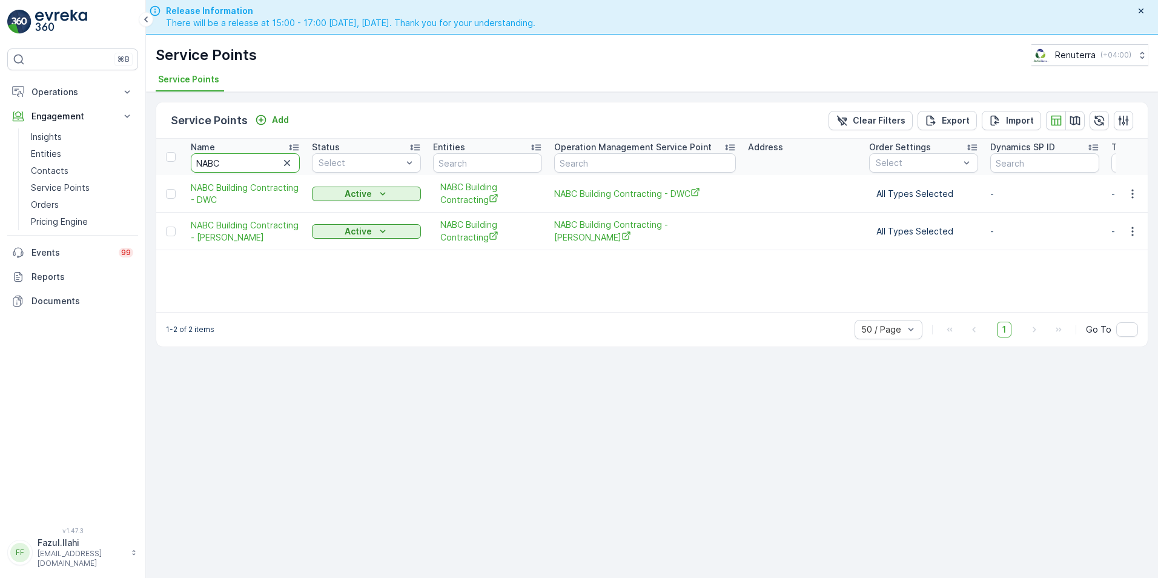
click at [266, 166] on input "NABC" at bounding box center [245, 162] width 109 height 19
click at [261, 166] on input "NABC" at bounding box center [245, 162] width 109 height 19
type input "Delta"
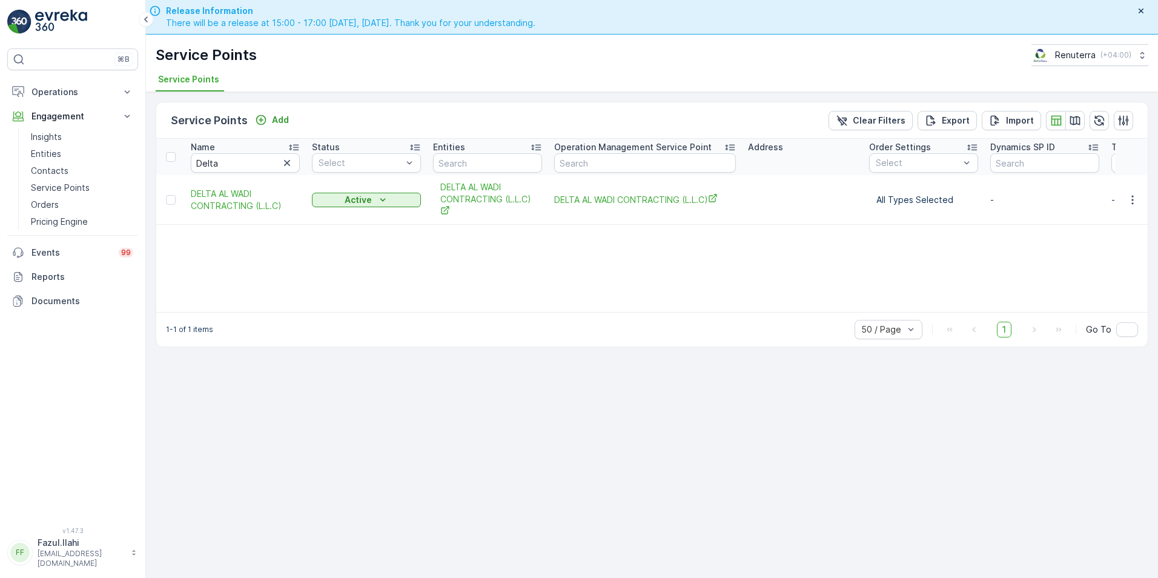
click at [905, 190] on td at bounding box center [1131, 200] width 33 height 50
click at [905, 197] on icon "button" at bounding box center [1132, 200] width 12 height 12
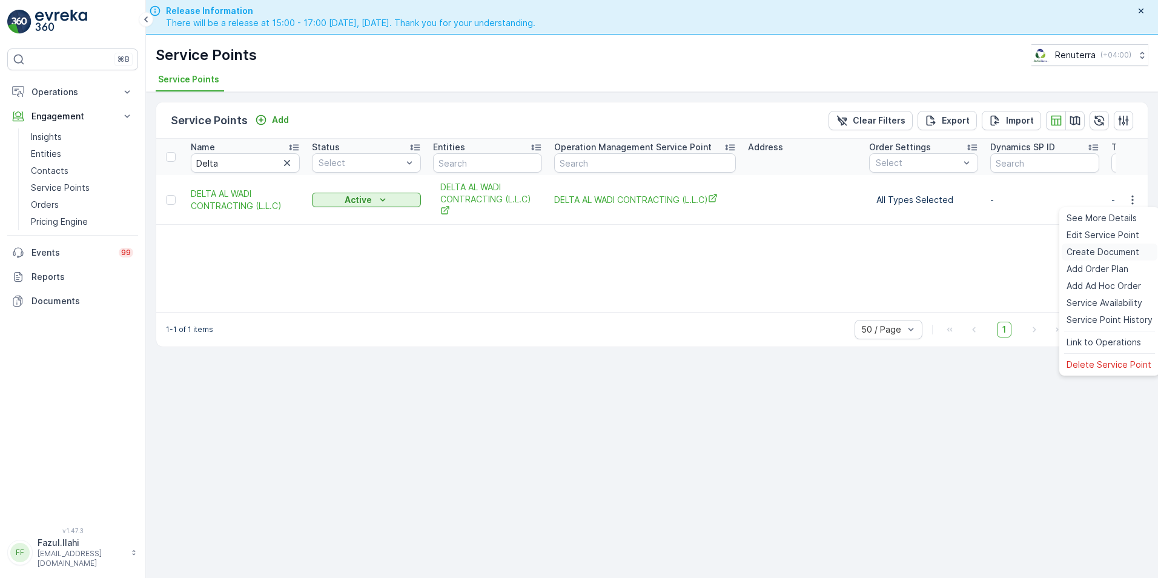
click at [905, 251] on span "Create Document" at bounding box center [1102, 252] width 73 height 12
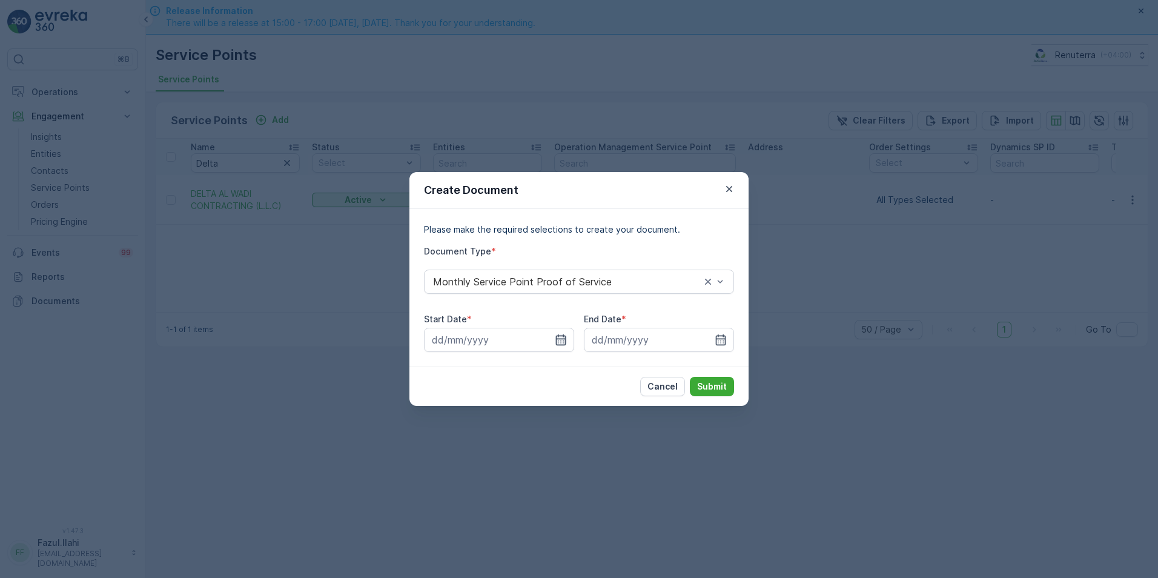
click at [564, 337] on icon "button" at bounding box center [561, 340] width 12 height 12
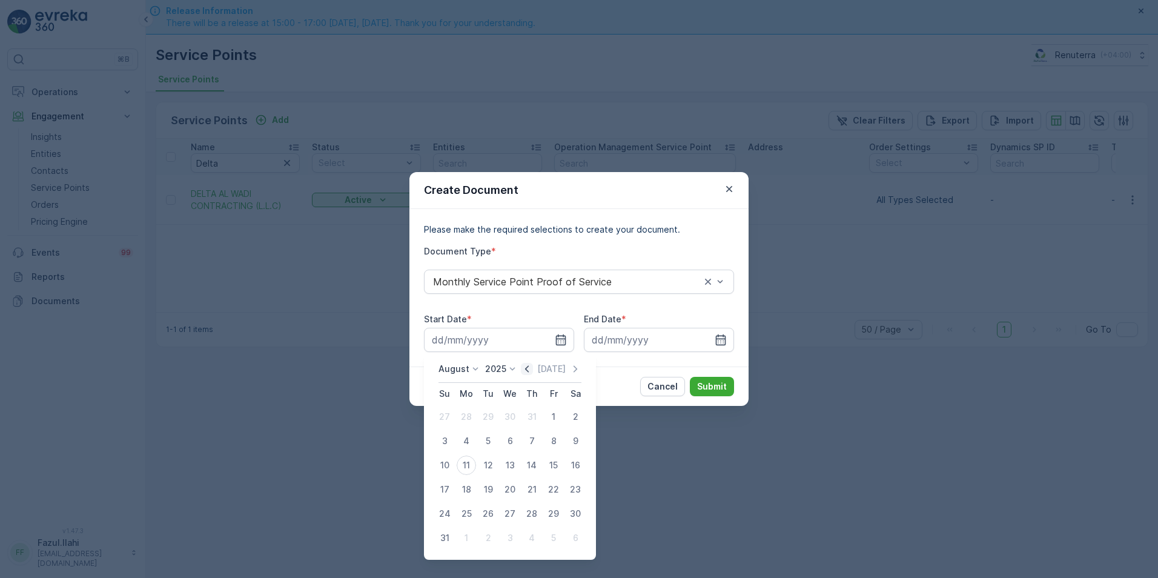
click at [533, 367] on icon "button" at bounding box center [527, 369] width 12 height 12
click at [485, 415] on div "1" at bounding box center [487, 416] width 19 height 19
type input "01.07.2025"
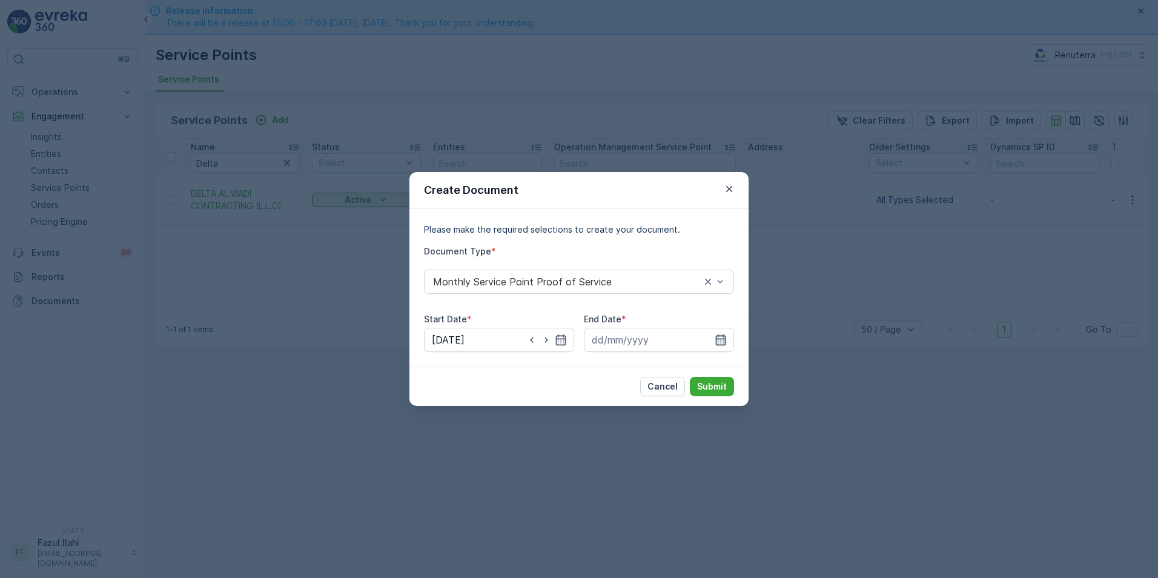
click at [721, 345] on icon "button" at bounding box center [721, 339] width 10 height 11
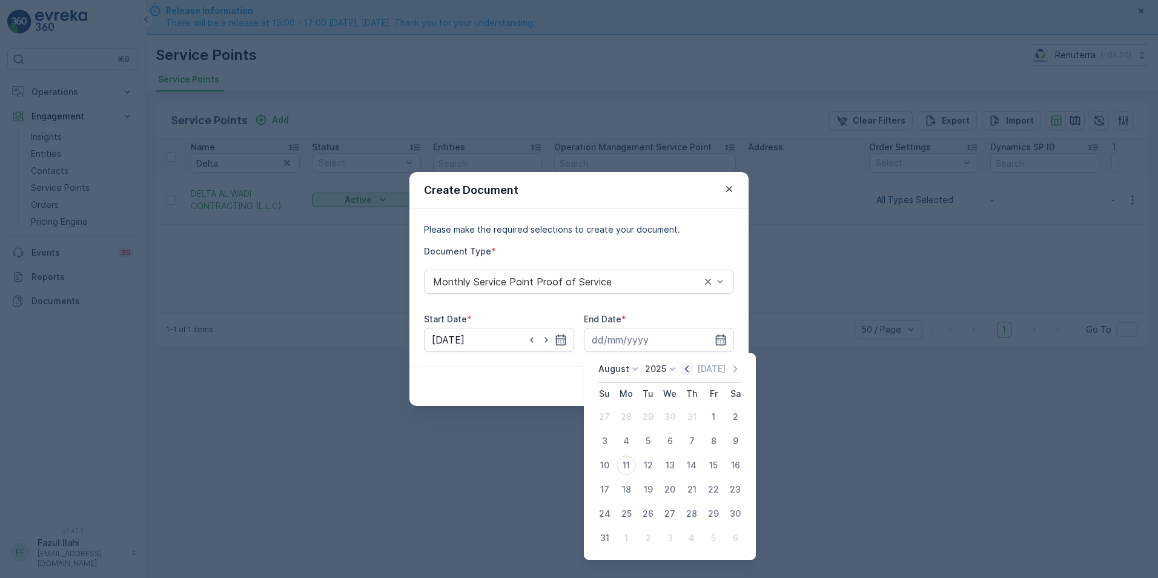
click at [688, 371] on icon "button" at bounding box center [687, 368] width 4 height 7
click at [693, 509] on div "31" at bounding box center [691, 513] width 19 height 19
type input "31.07.2025"
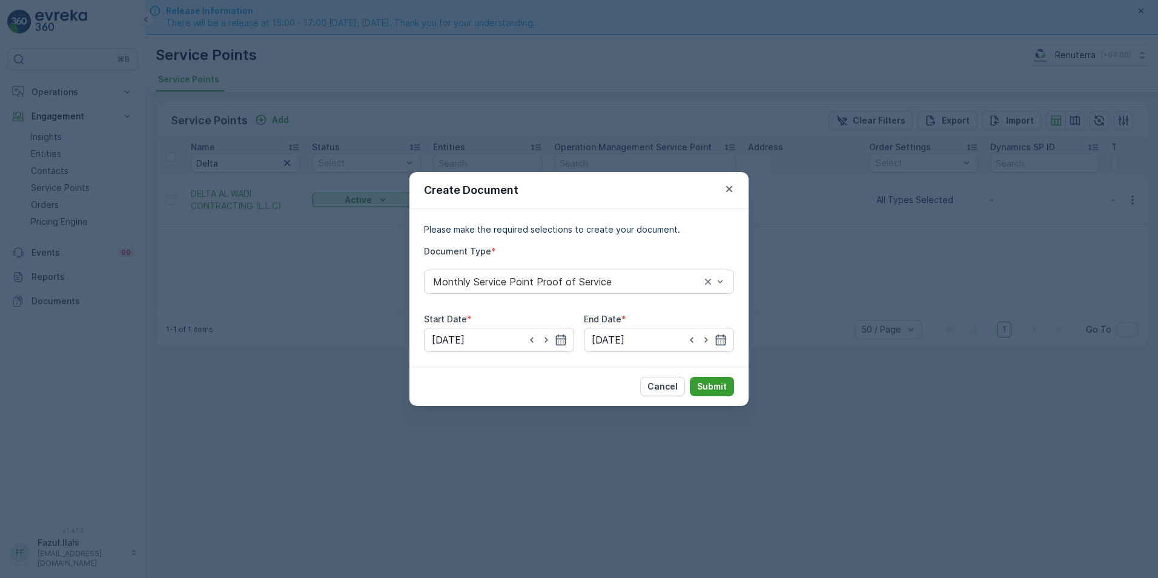
click at [720, 380] on button "Submit" at bounding box center [712, 386] width 44 height 19
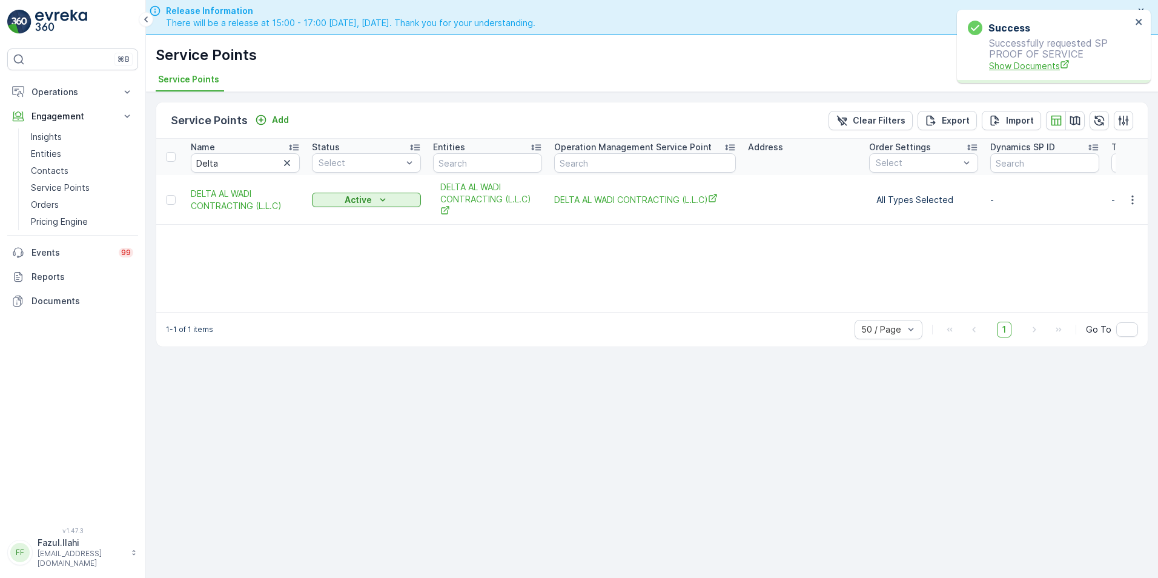
click at [905, 67] on span "Show Documents" at bounding box center [1060, 65] width 142 height 13
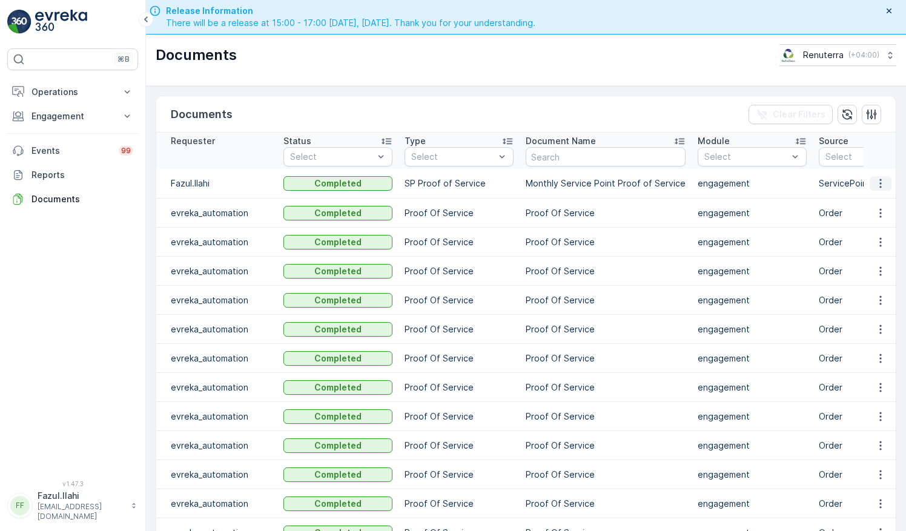
click at [876, 180] on icon "button" at bounding box center [880, 183] width 12 height 12
click at [866, 195] on span "See Details" at bounding box center [877, 200] width 47 height 12
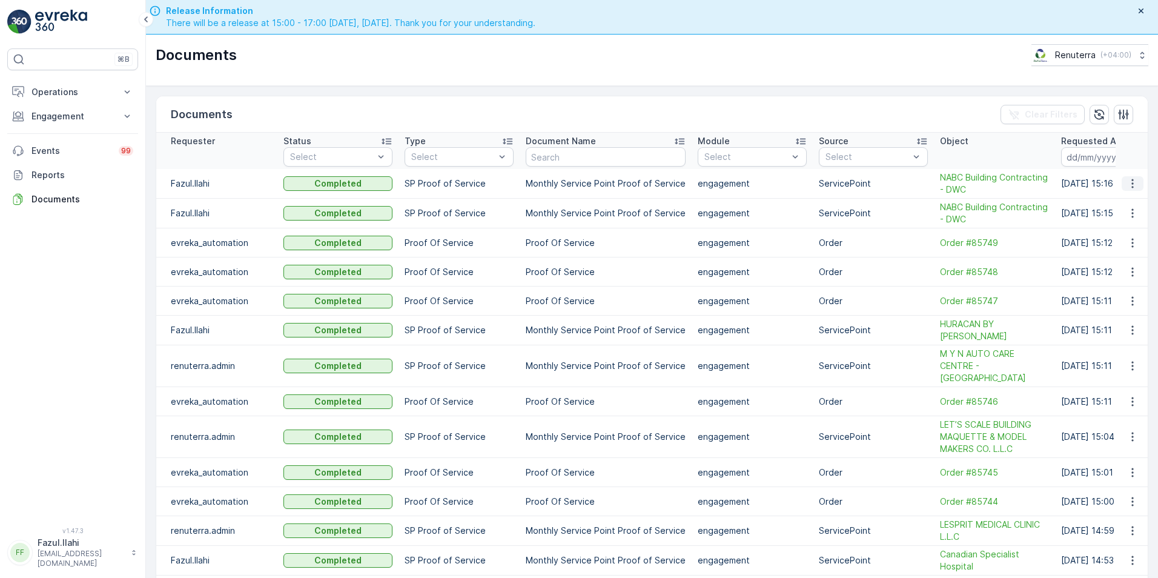
click at [1130, 181] on icon "button" at bounding box center [1132, 183] width 12 height 12
click at [1111, 202] on span "See Details" at bounding box center [1128, 202] width 47 height 12
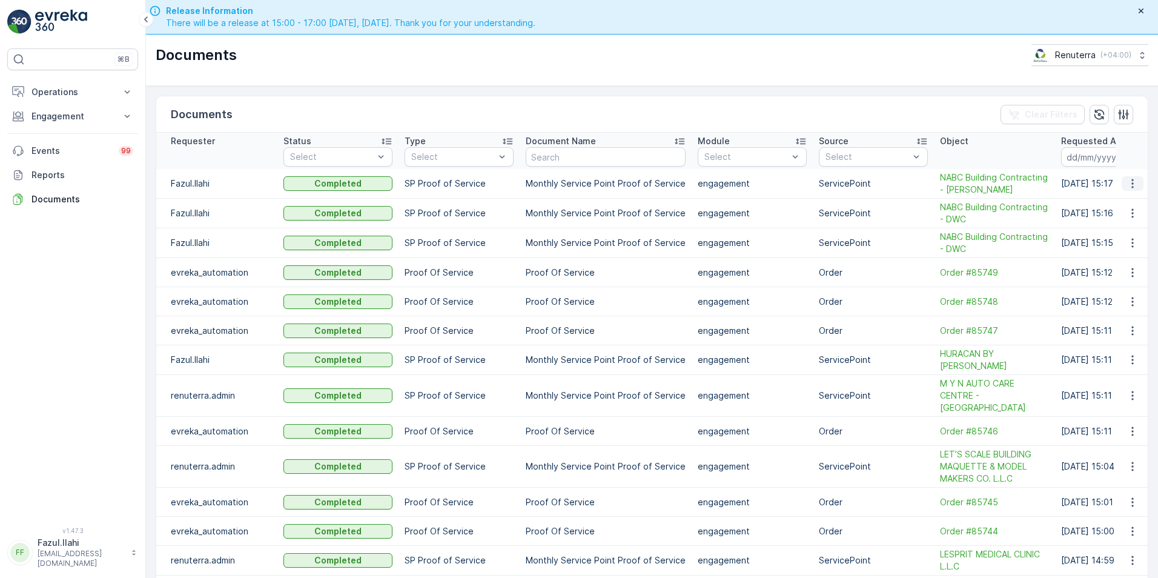
click at [1127, 182] on icon "button" at bounding box center [1132, 183] width 12 height 12
click at [1133, 200] on span "See Details" at bounding box center [1128, 202] width 47 height 12
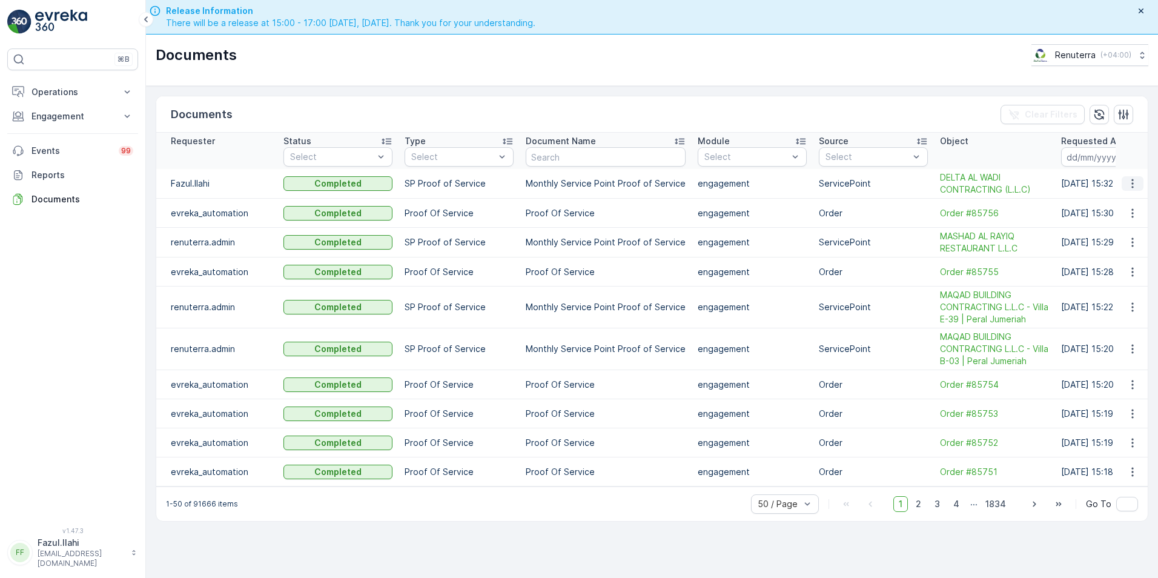
click at [1133, 180] on icon "button" at bounding box center [1132, 183] width 2 height 9
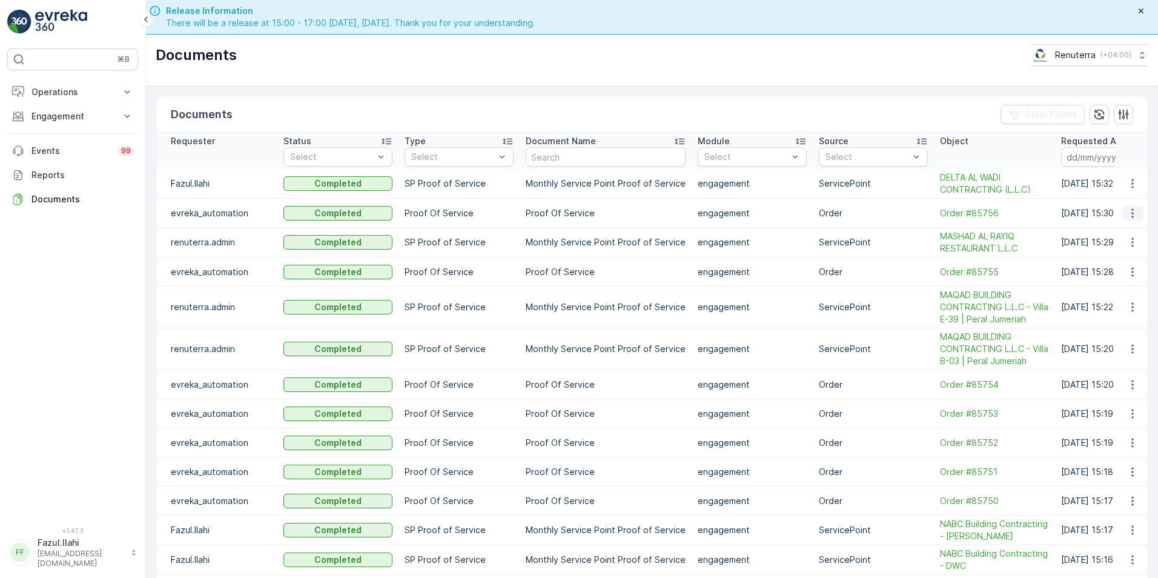
click at [1126, 208] on icon "button" at bounding box center [1132, 213] width 12 height 12
click at [1134, 179] on icon "button" at bounding box center [1132, 183] width 12 height 12
click at [1121, 205] on span "See Details" at bounding box center [1128, 202] width 47 height 12
